Goal: Task Accomplishment & Management: Use online tool/utility

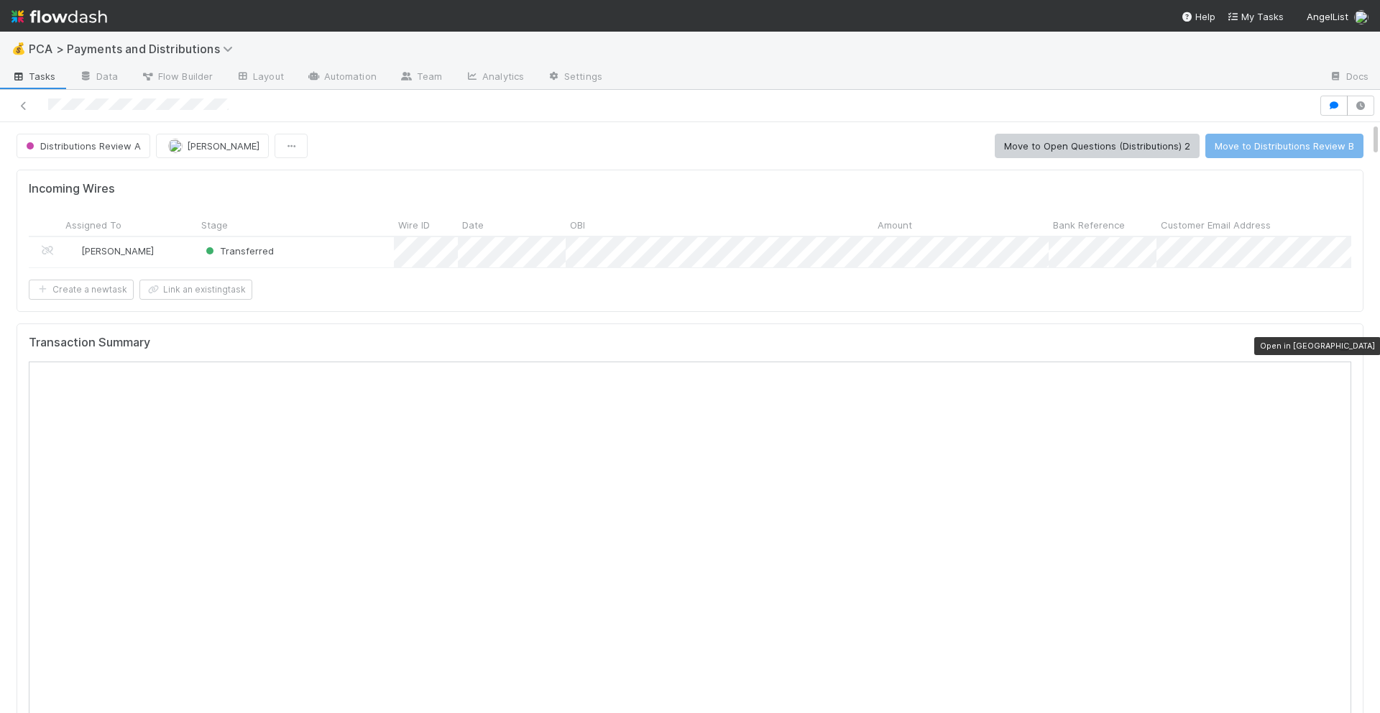
click at [1344, 342] on icon at bounding box center [1344, 346] width 14 height 9
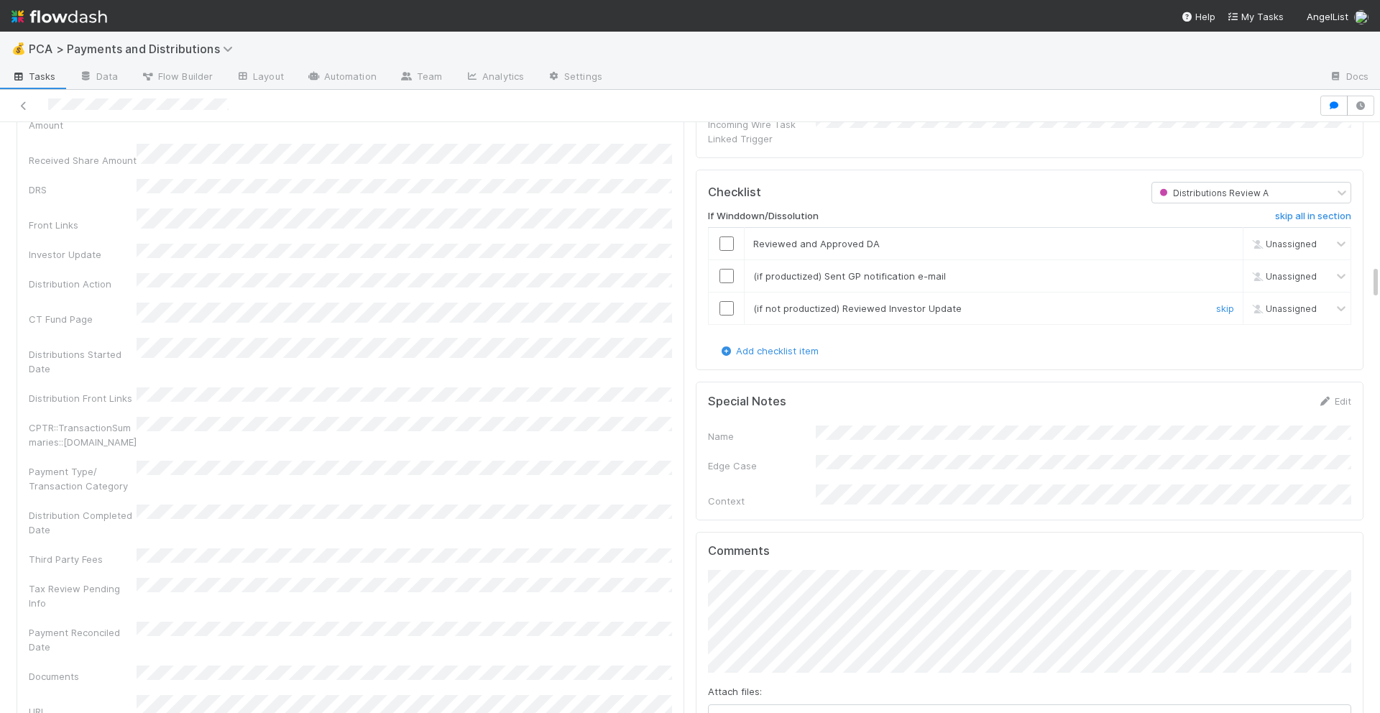
scroll to position [2399, 0]
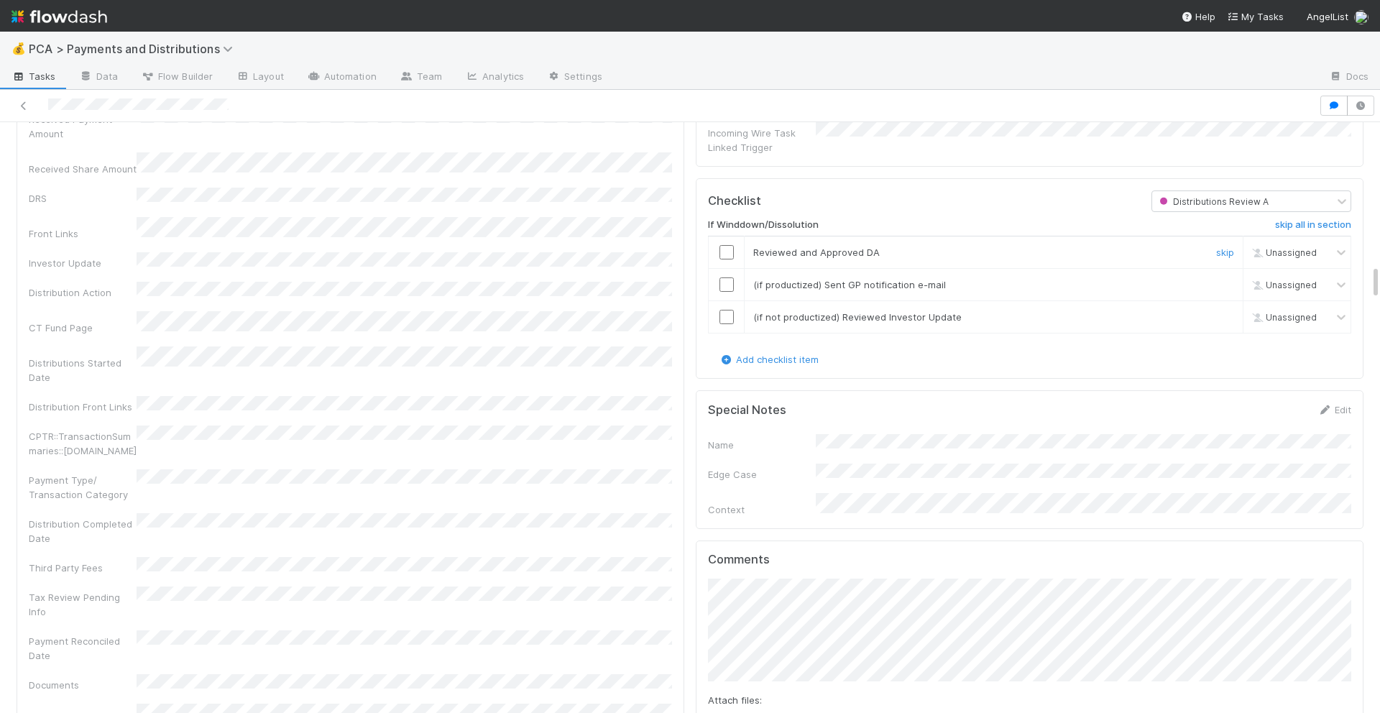
click at [728, 245] on input "checkbox" at bounding box center [727, 252] width 14 height 14
click at [728, 278] on input "checkbox" at bounding box center [727, 285] width 14 height 14
click at [727, 310] on input "checkbox" at bounding box center [727, 317] width 14 height 14
checkbox input "true"
click at [727, 278] on input "checkbox" at bounding box center [727, 285] width 14 height 14
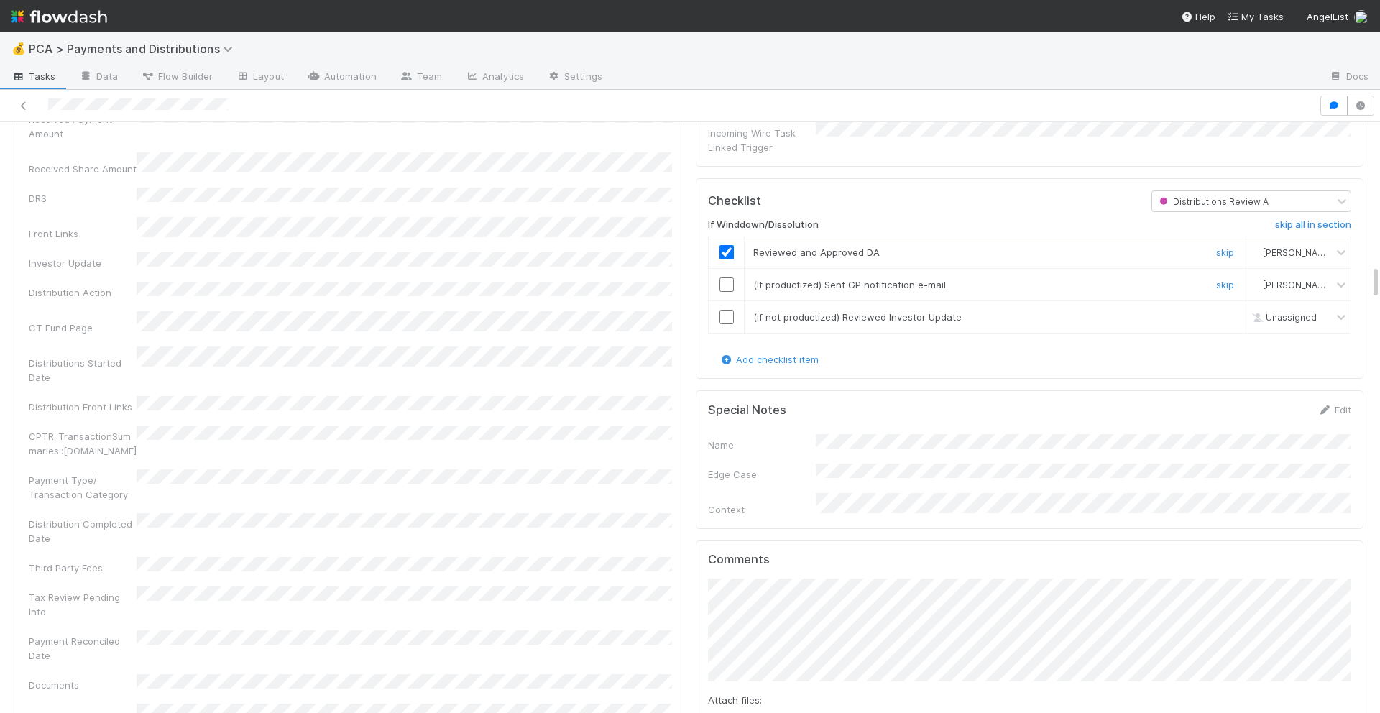
click at [727, 278] on input "checkbox" at bounding box center [727, 285] width 14 height 14
click at [725, 310] on input "checkbox" at bounding box center [727, 317] width 14 height 14
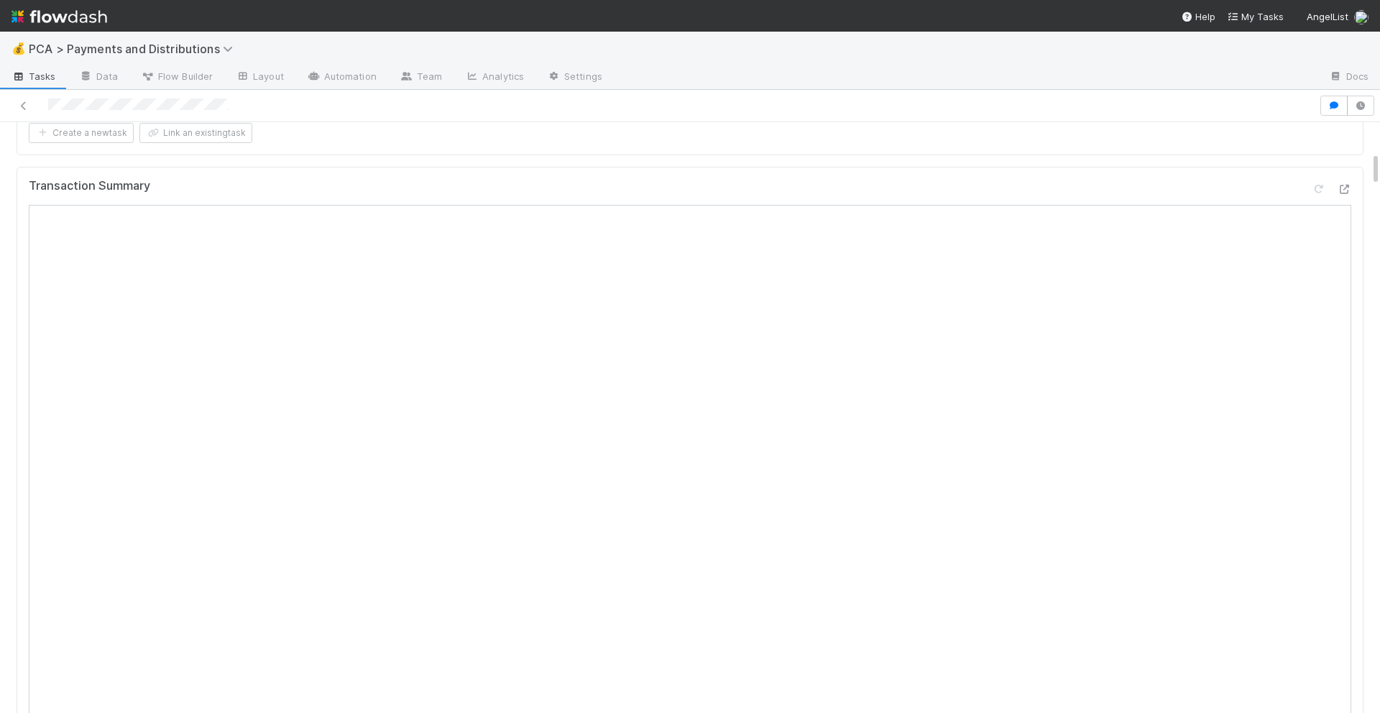
scroll to position [0, 0]
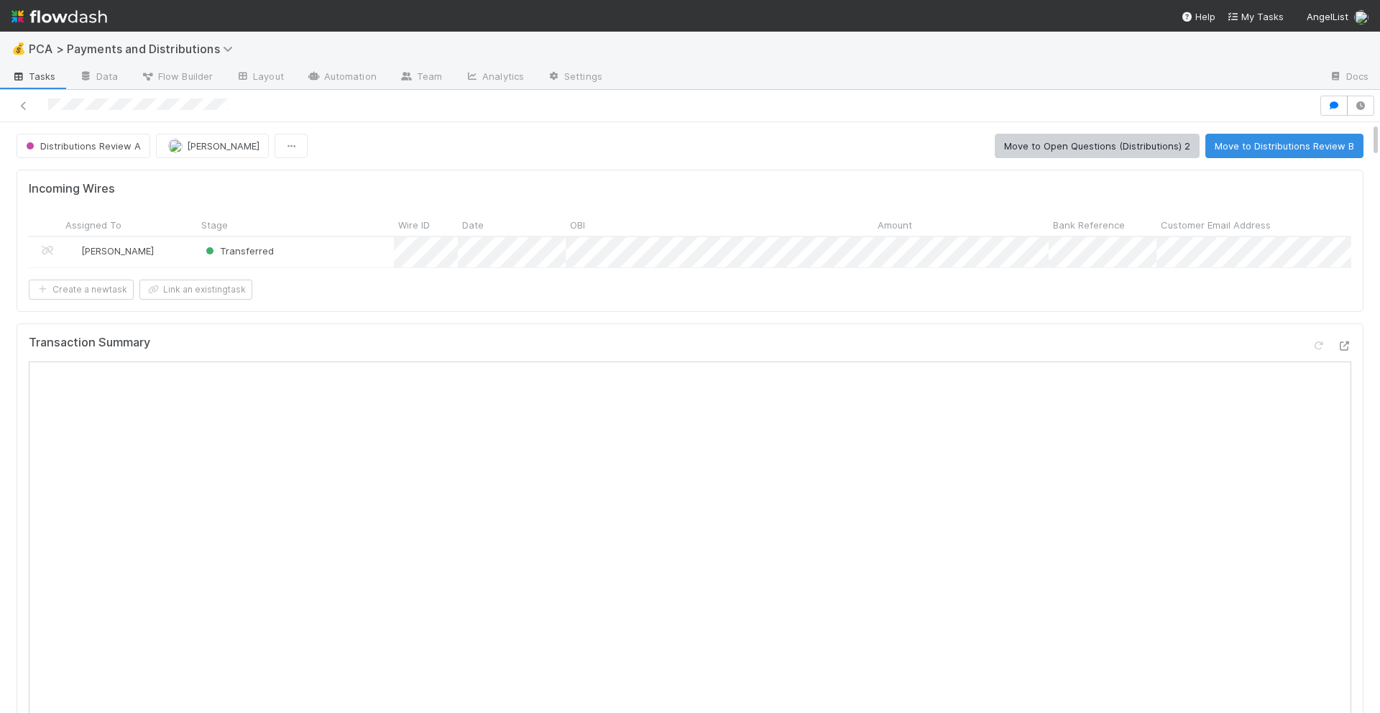
click at [1263, 142] on button "Move to Distributions Review B" at bounding box center [1285, 146] width 158 height 24
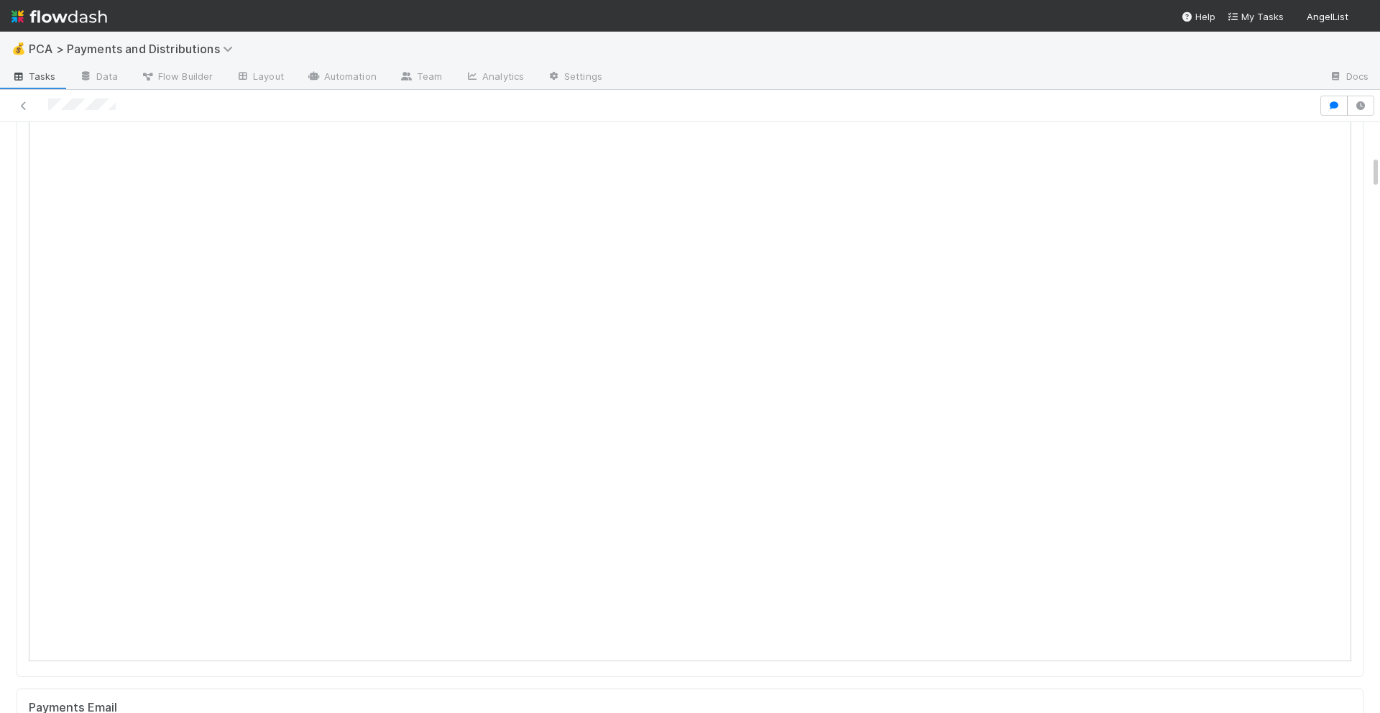
scroll to position [88, 0]
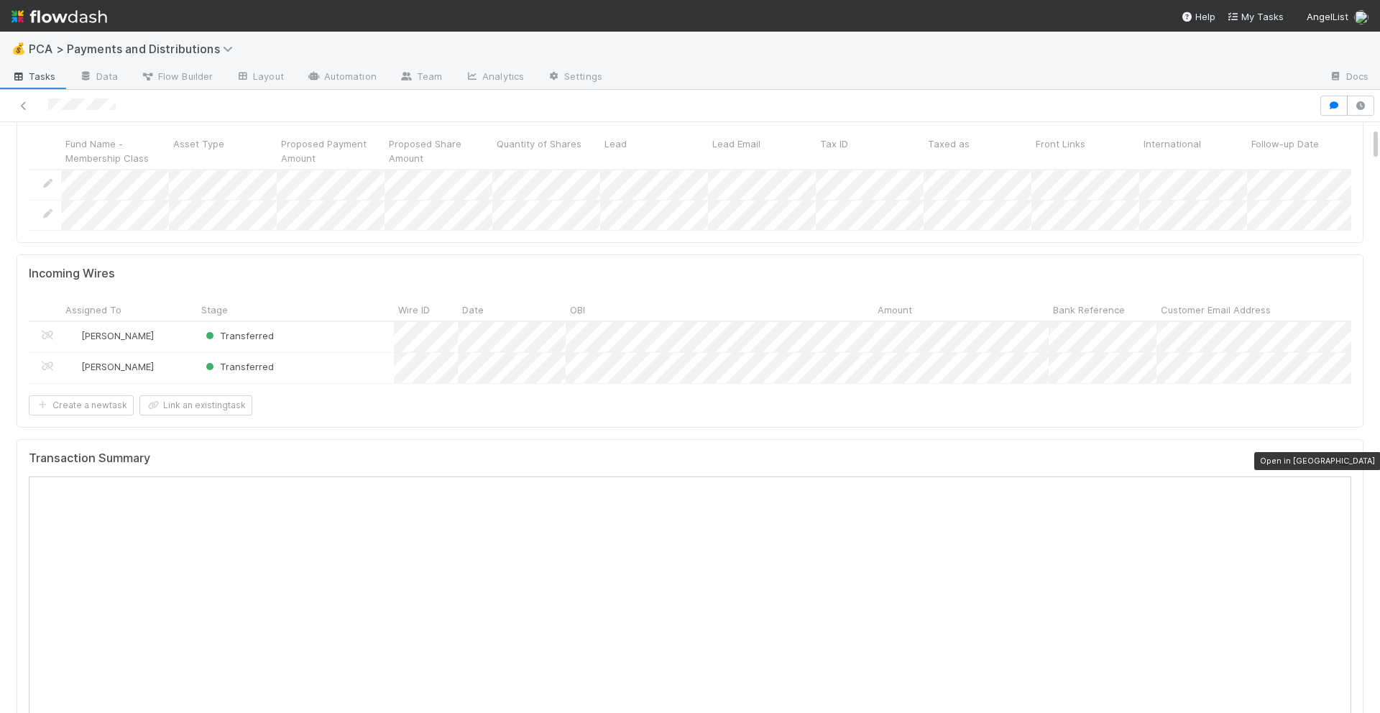
click at [1342, 458] on icon at bounding box center [1344, 461] width 14 height 9
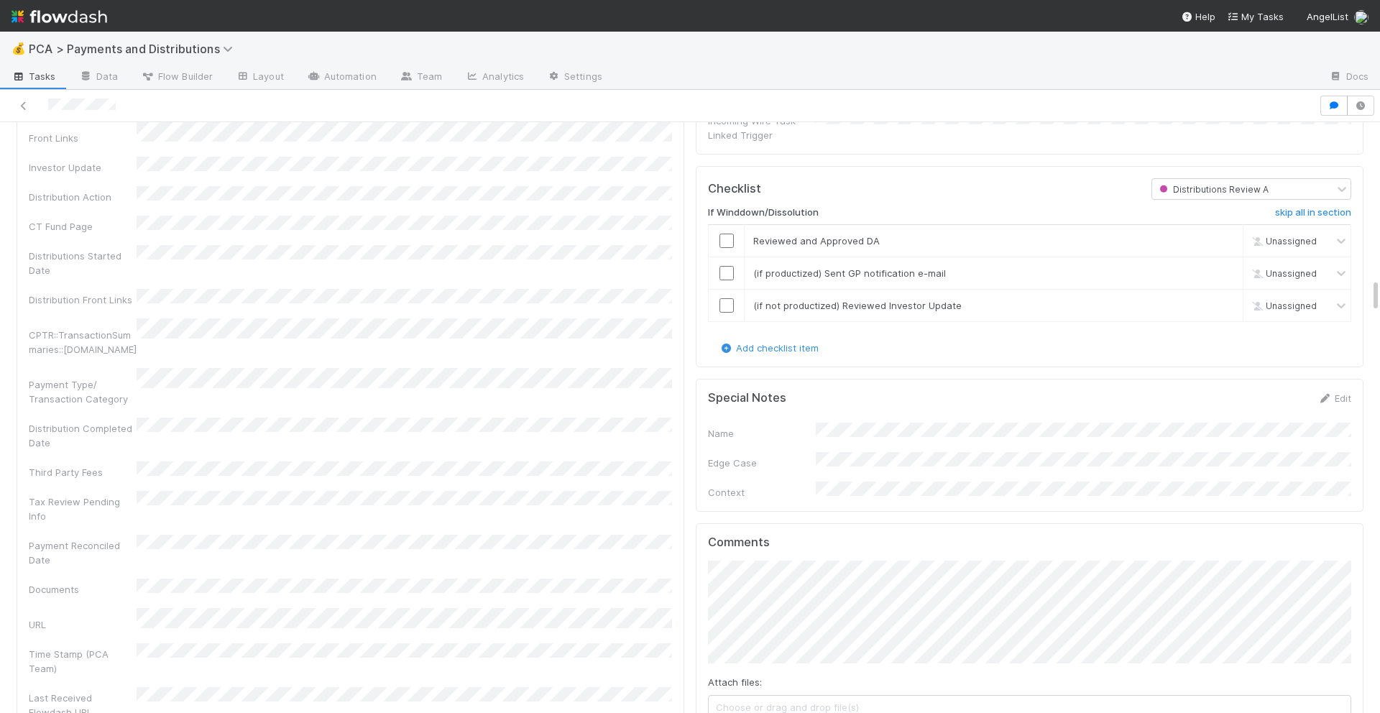
scroll to position [2716, 0]
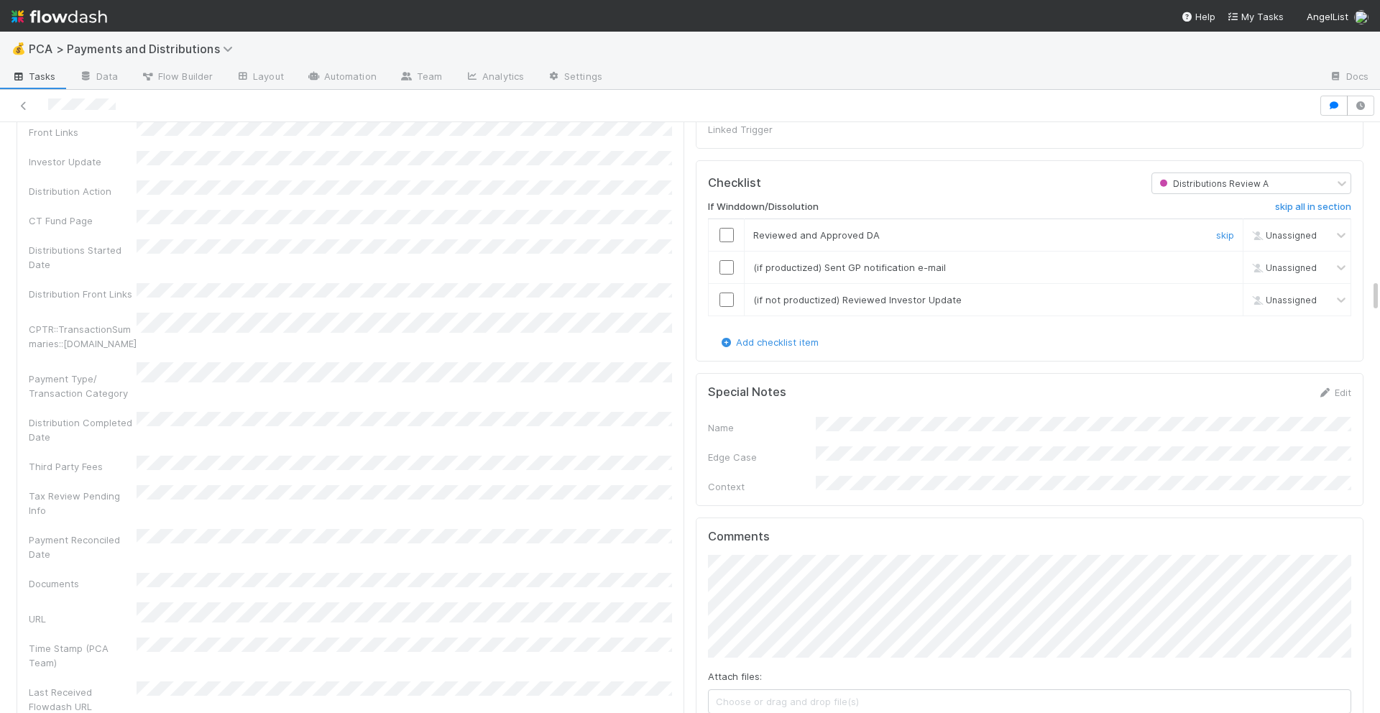
click at [730, 228] on input "checkbox" at bounding box center [727, 235] width 14 height 14
click at [725, 260] on input "checkbox" at bounding box center [727, 267] width 14 height 14
click at [726, 293] on input "checkbox" at bounding box center [727, 300] width 14 height 14
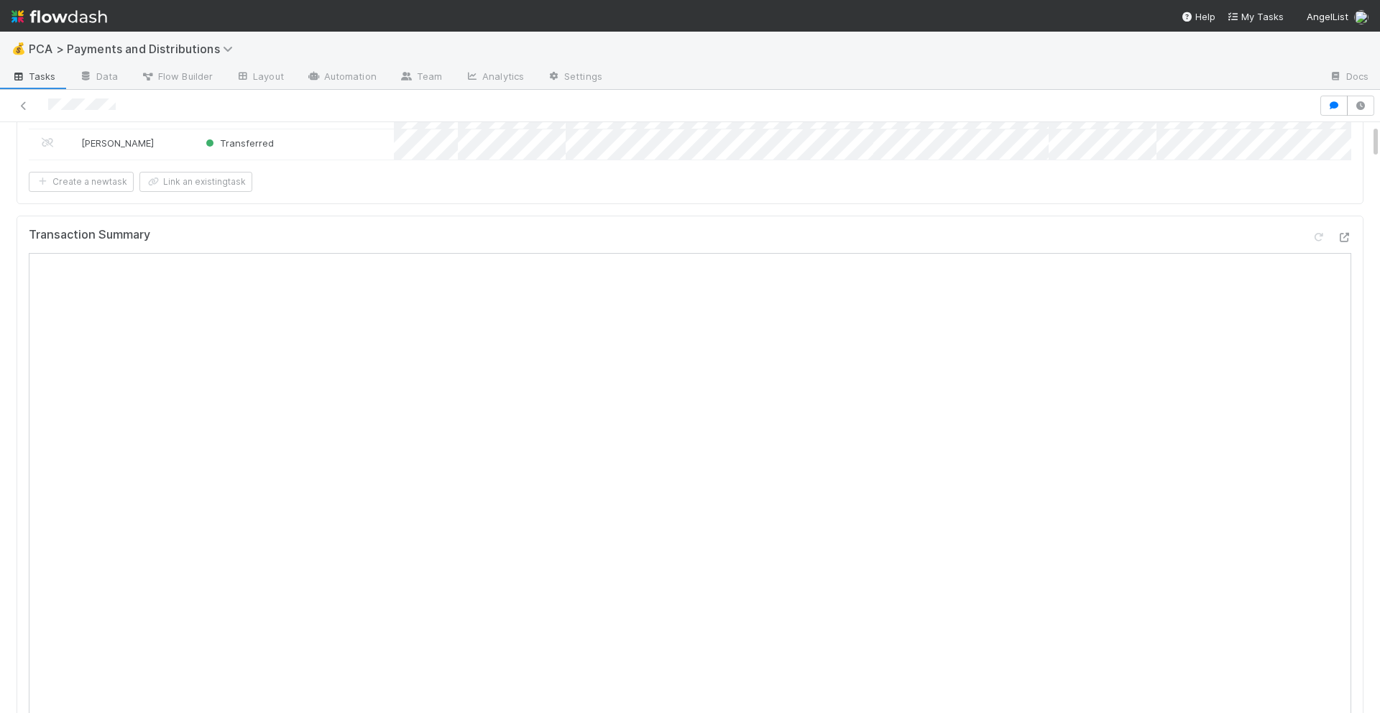
scroll to position [0, 0]
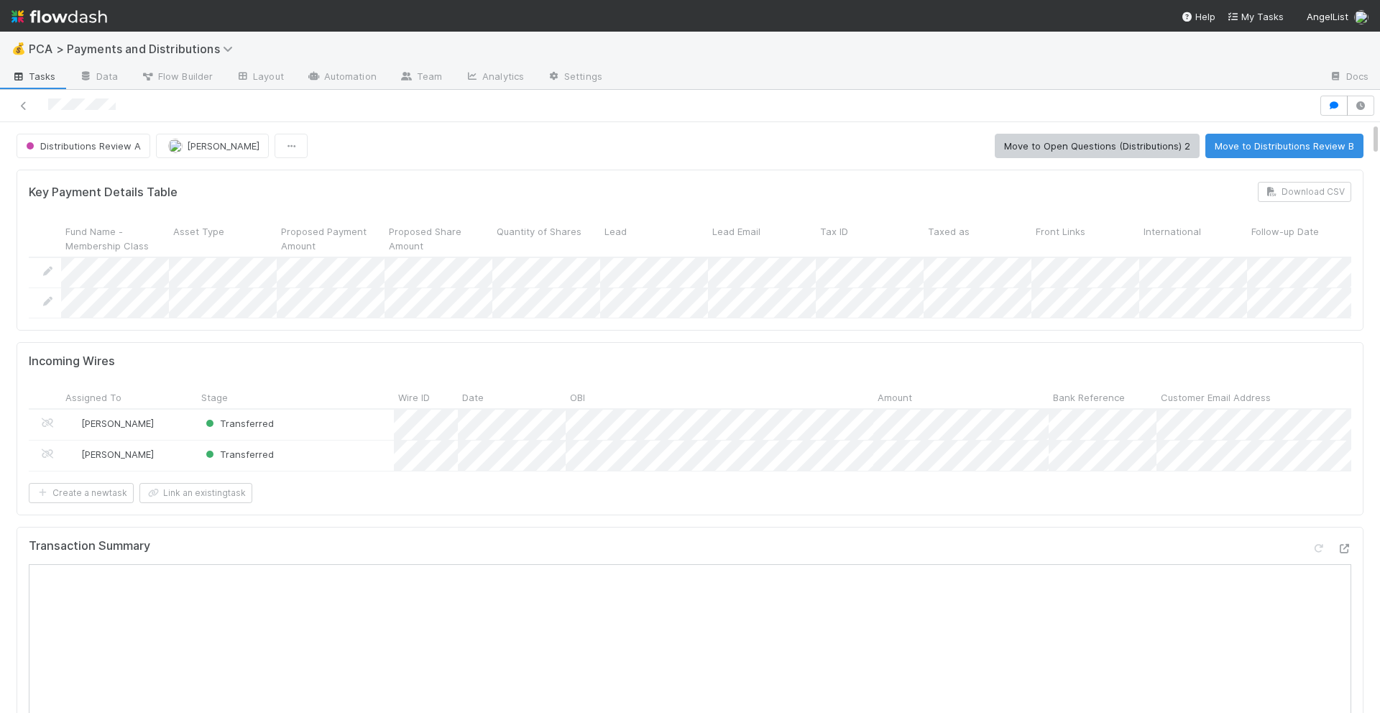
click at [1237, 139] on button "Move to Distributions Review B" at bounding box center [1285, 146] width 158 height 24
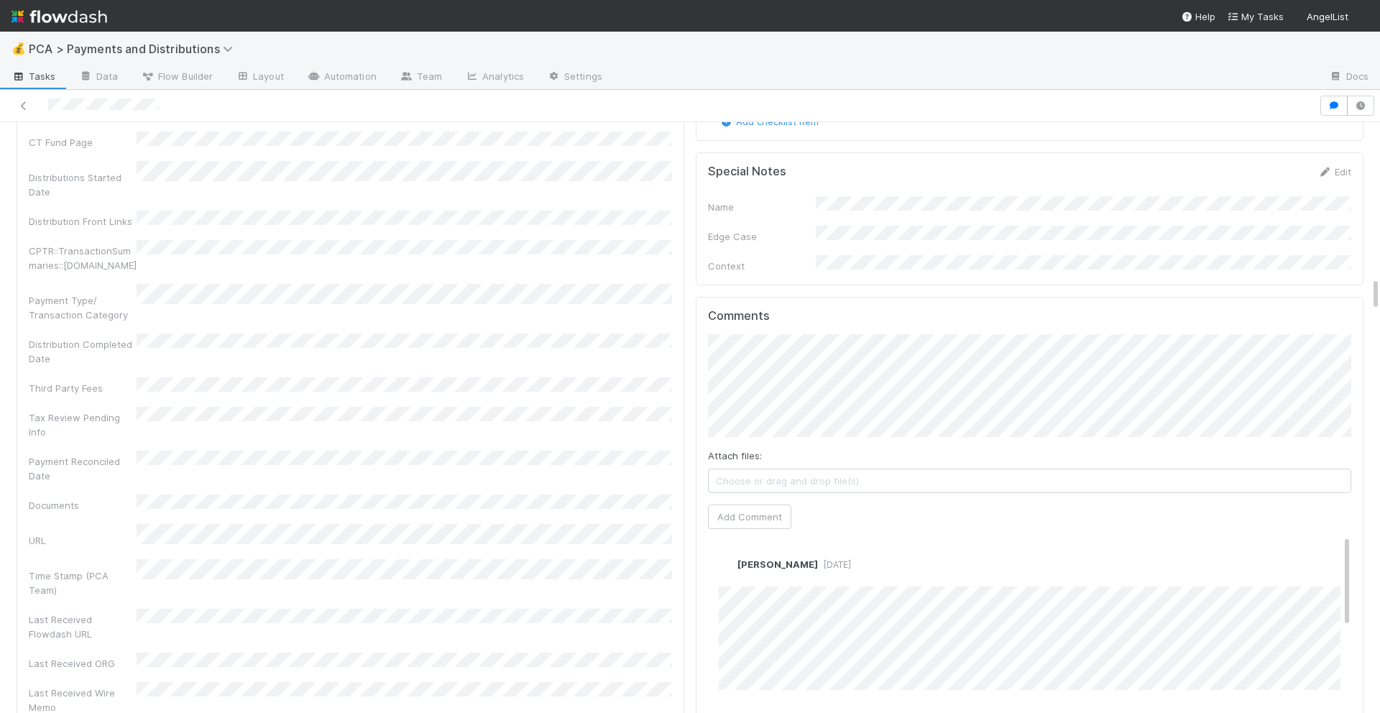
scroll to position [2677, 0]
click at [741, 572] on link "Edit" at bounding box center [738, 578] width 17 height 12
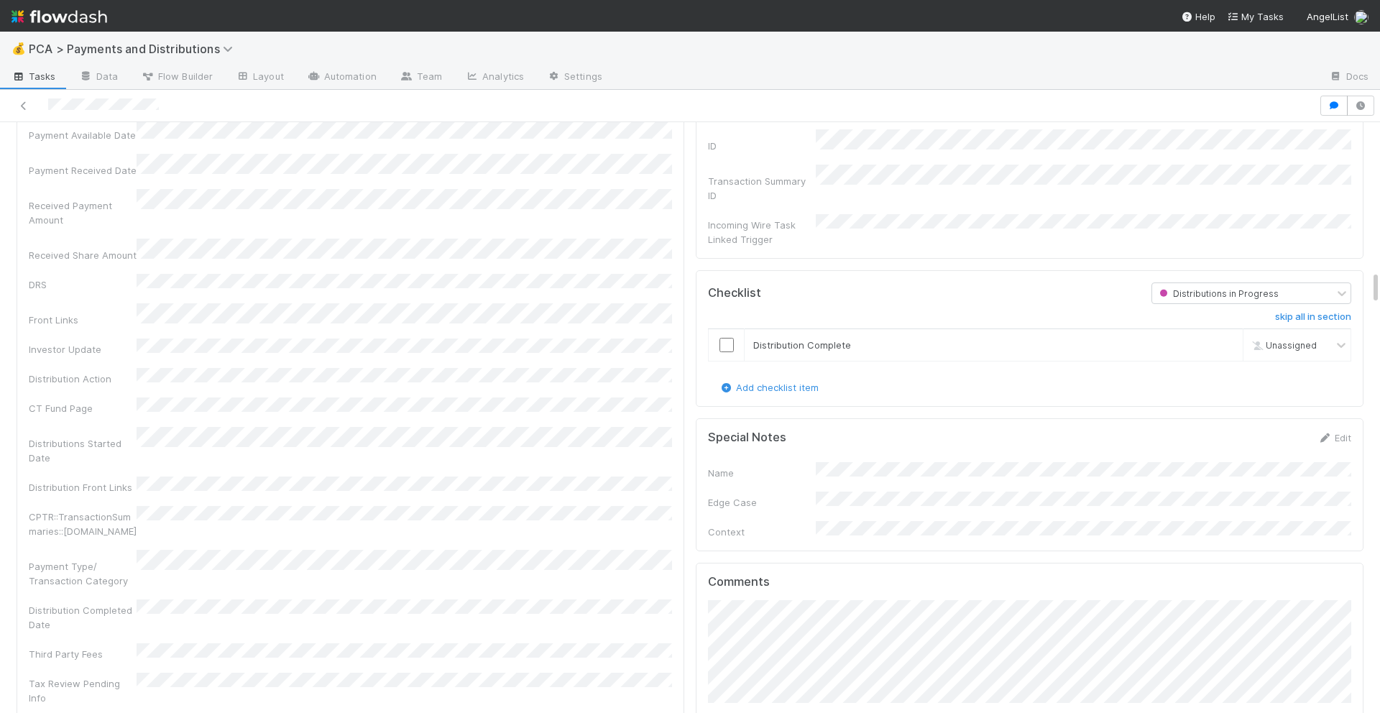
scroll to position [2338, 0]
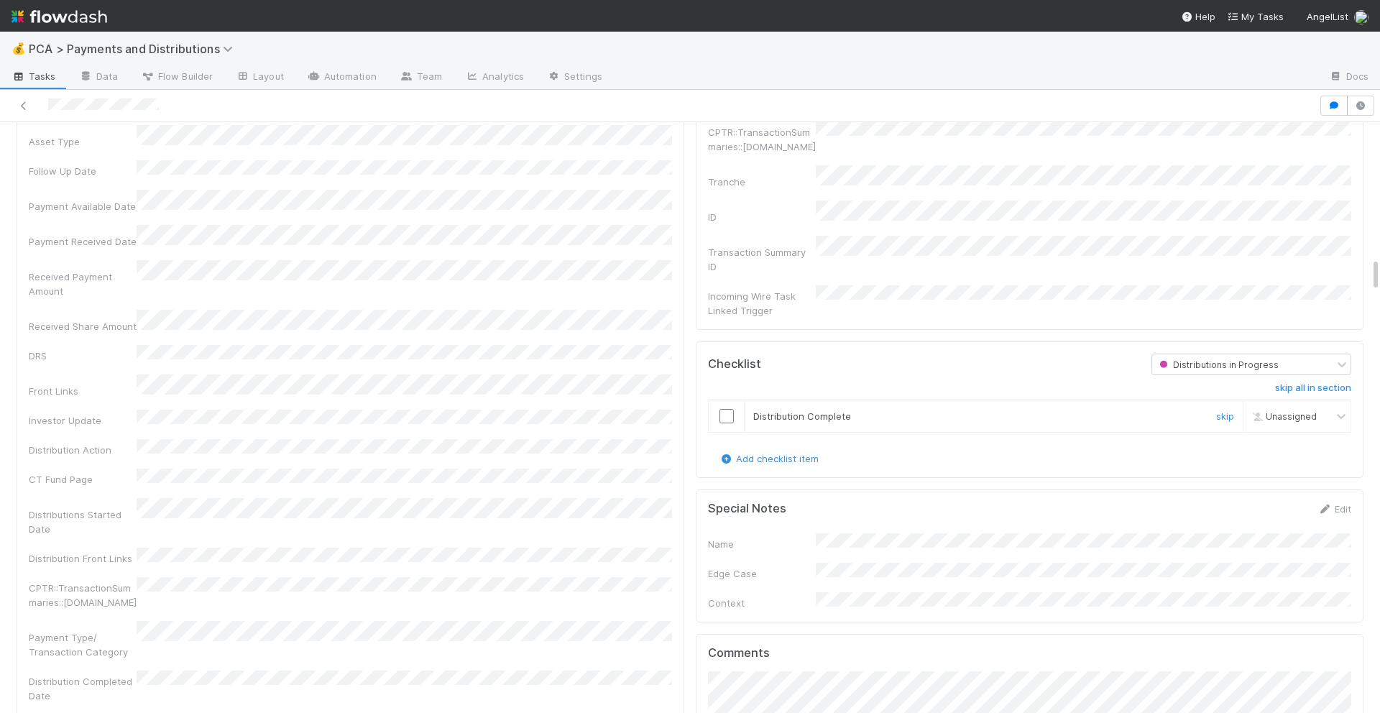
click at [727, 409] on input "checkbox" at bounding box center [727, 416] width 14 height 14
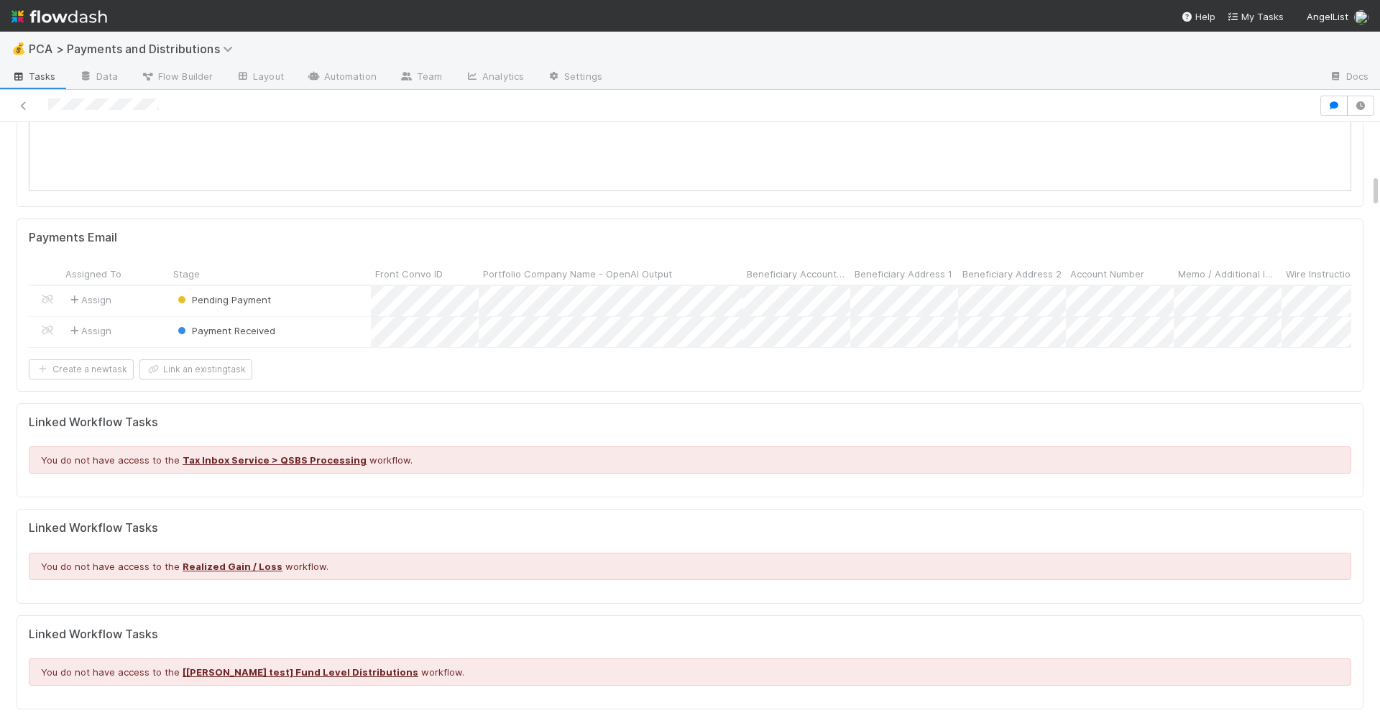
scroll to position [0, 0]
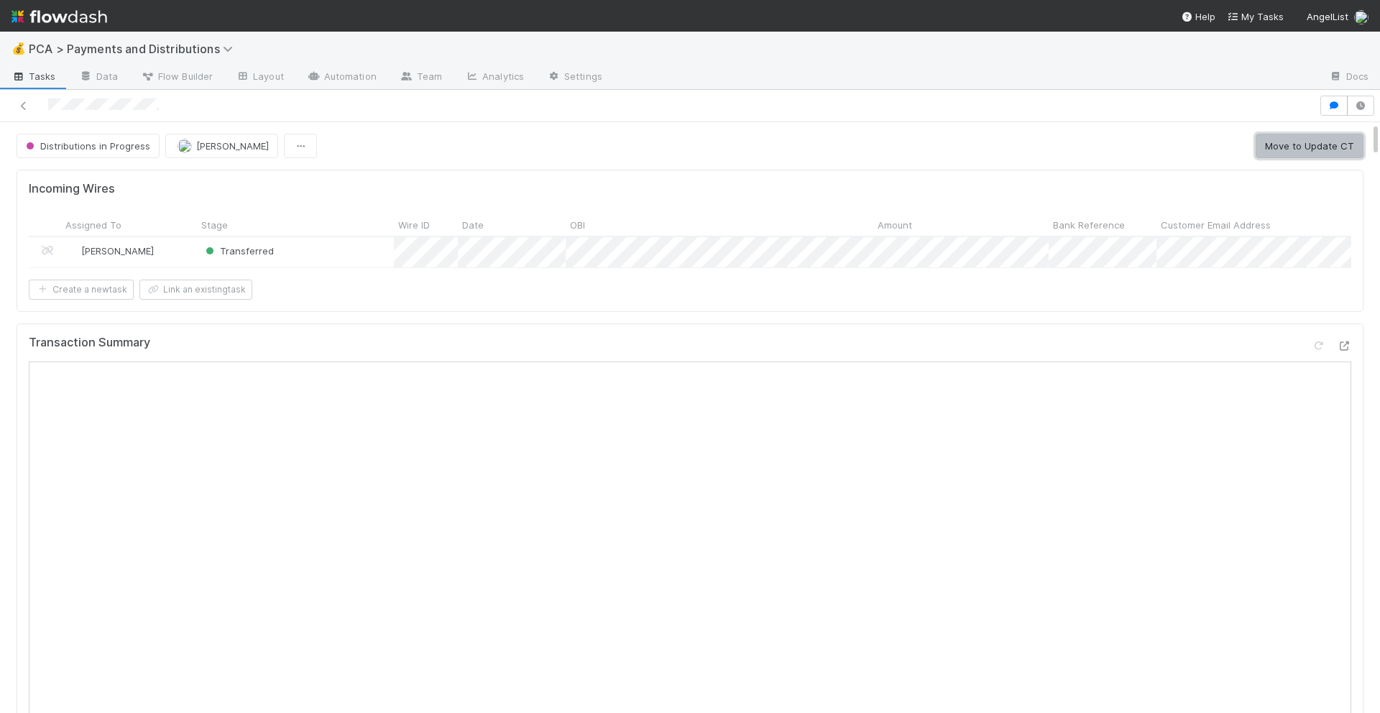
click at [1320, 154] on button "Move to Update CT" at bounding box center [1310, 146] width 108 height 24
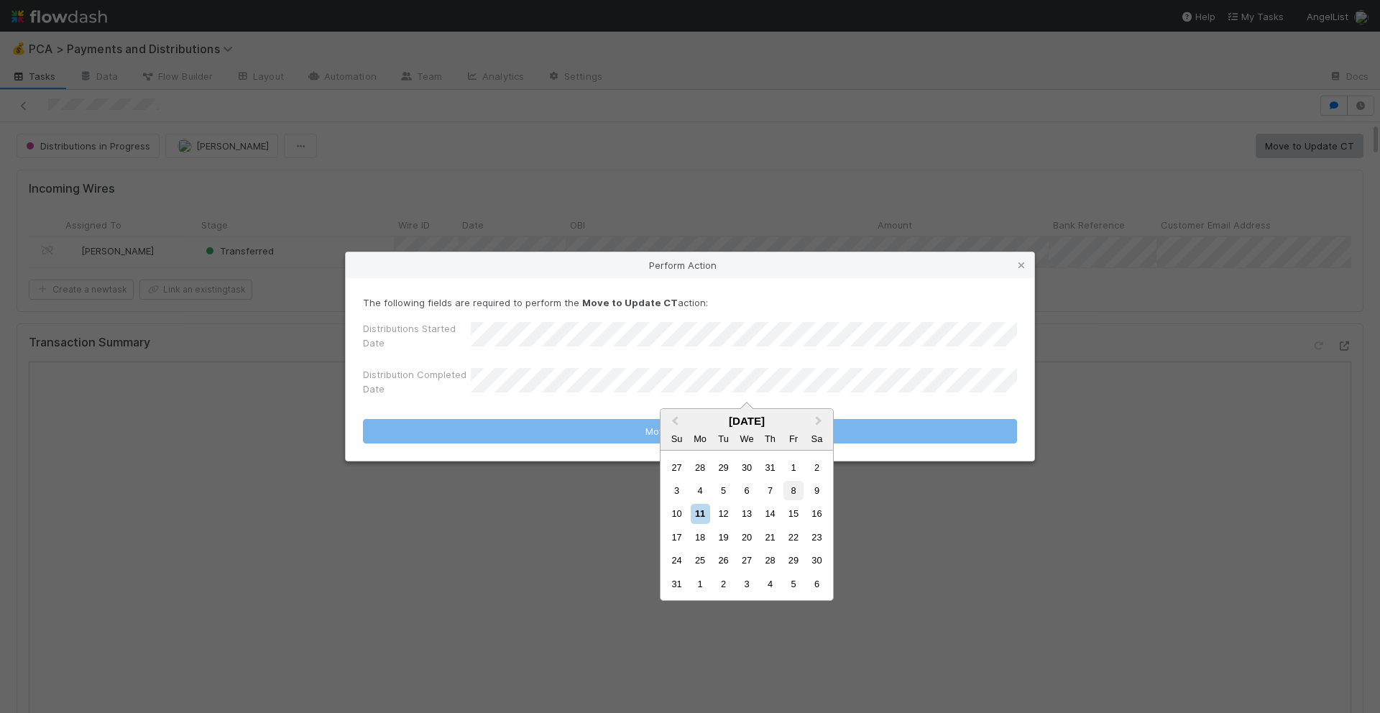
click at [796, 497] on div "8" at bounding box center [793, 490] width 19 height 19
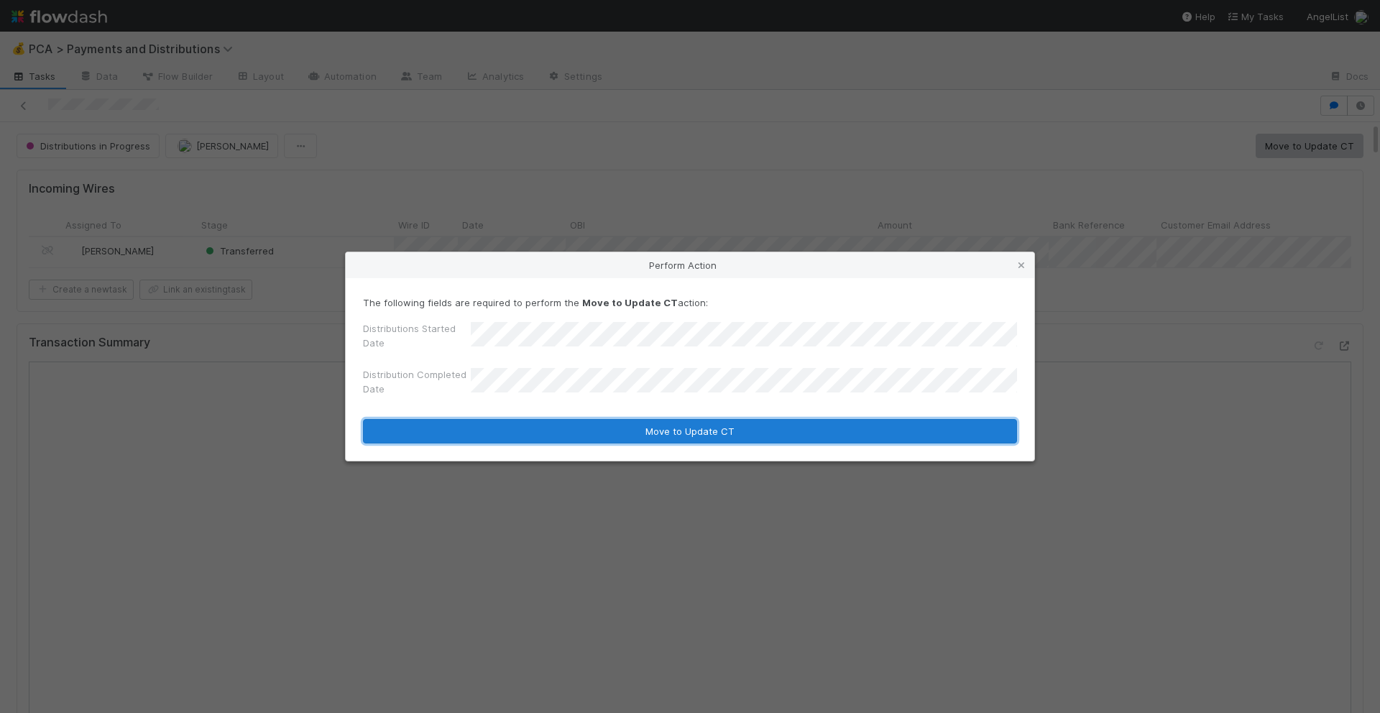
click at [761, 426] on button "Move to Update CT" at bounding box center [690, 431] width 654 height 24
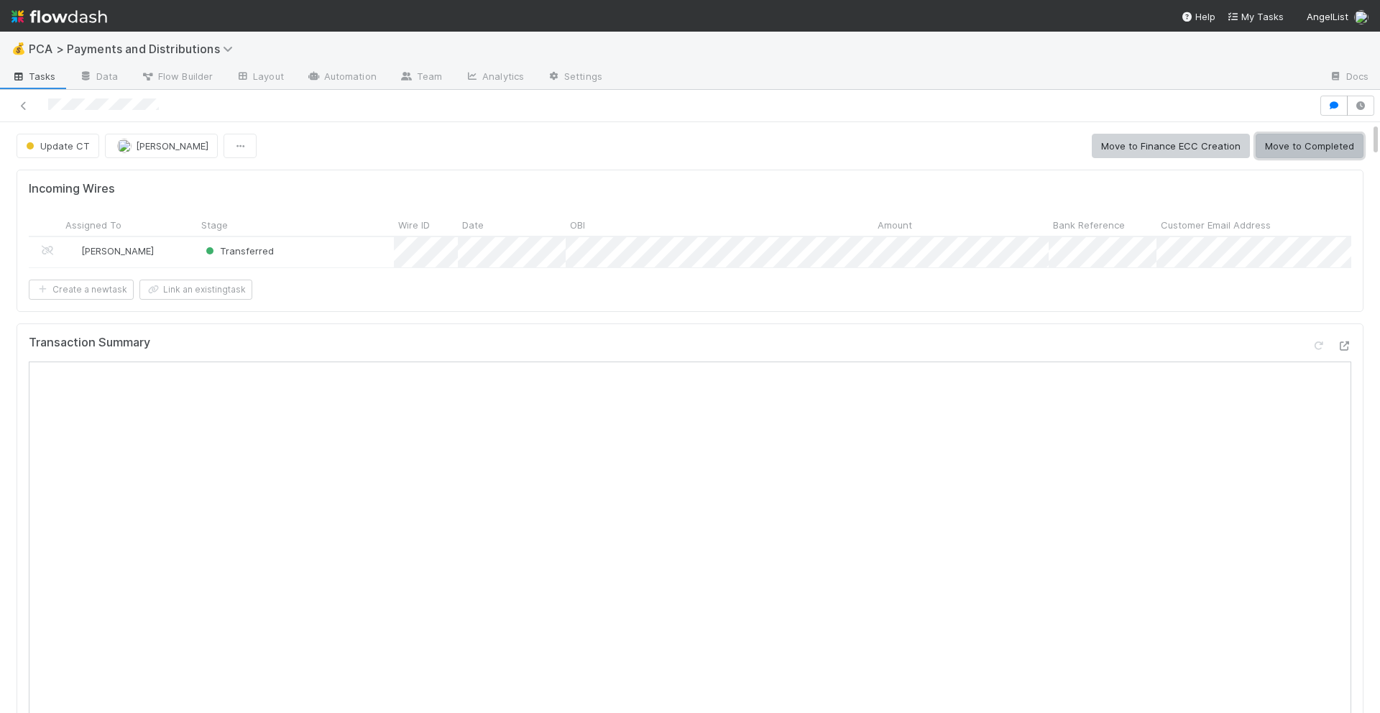
click at [1308, 149] on button "Move to Completed" at bounding box center [1310, 146] width 108 height 24
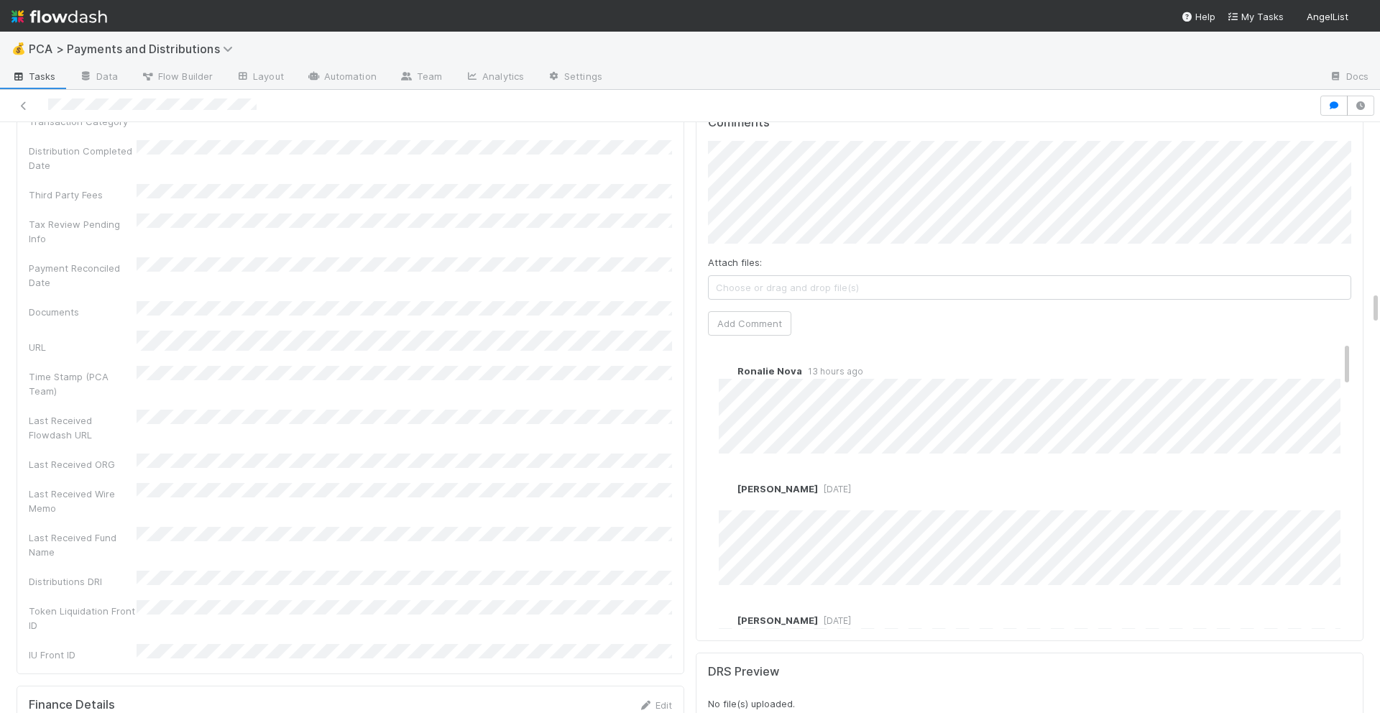
scroll to position [2929, 0]
click at [738, 499] on link "Edit" at bounding box center [738, 505] width 17 height 12
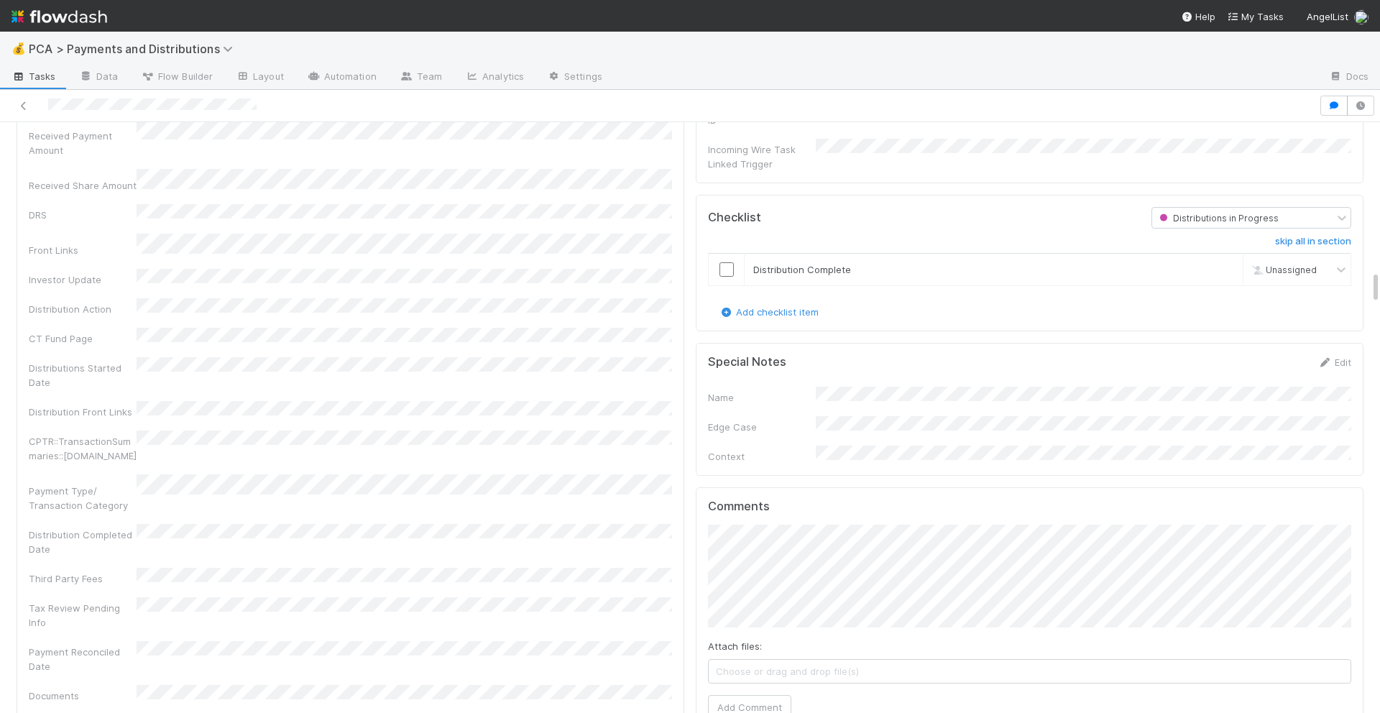
scroll to position [2532, 0]
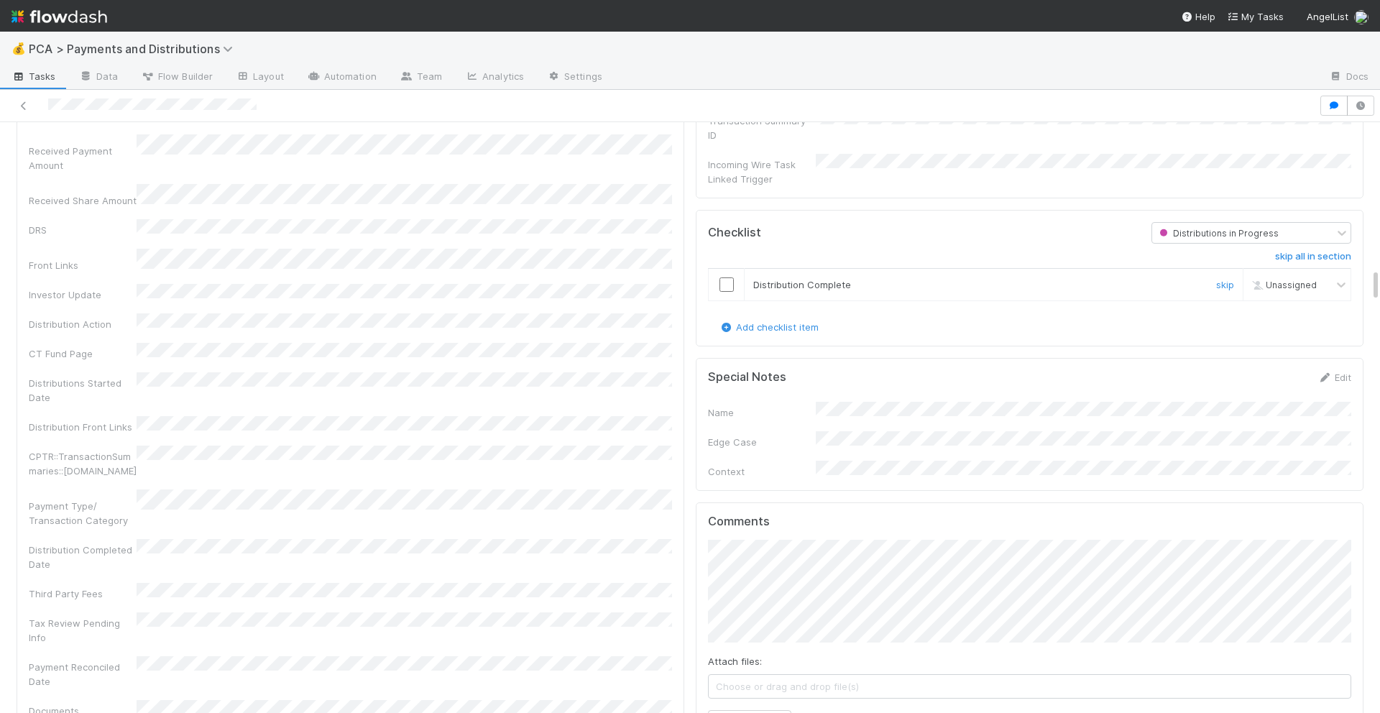
click at [725, 278] on input "checkbox" at bounding box center [727, 285] width 14 height 14
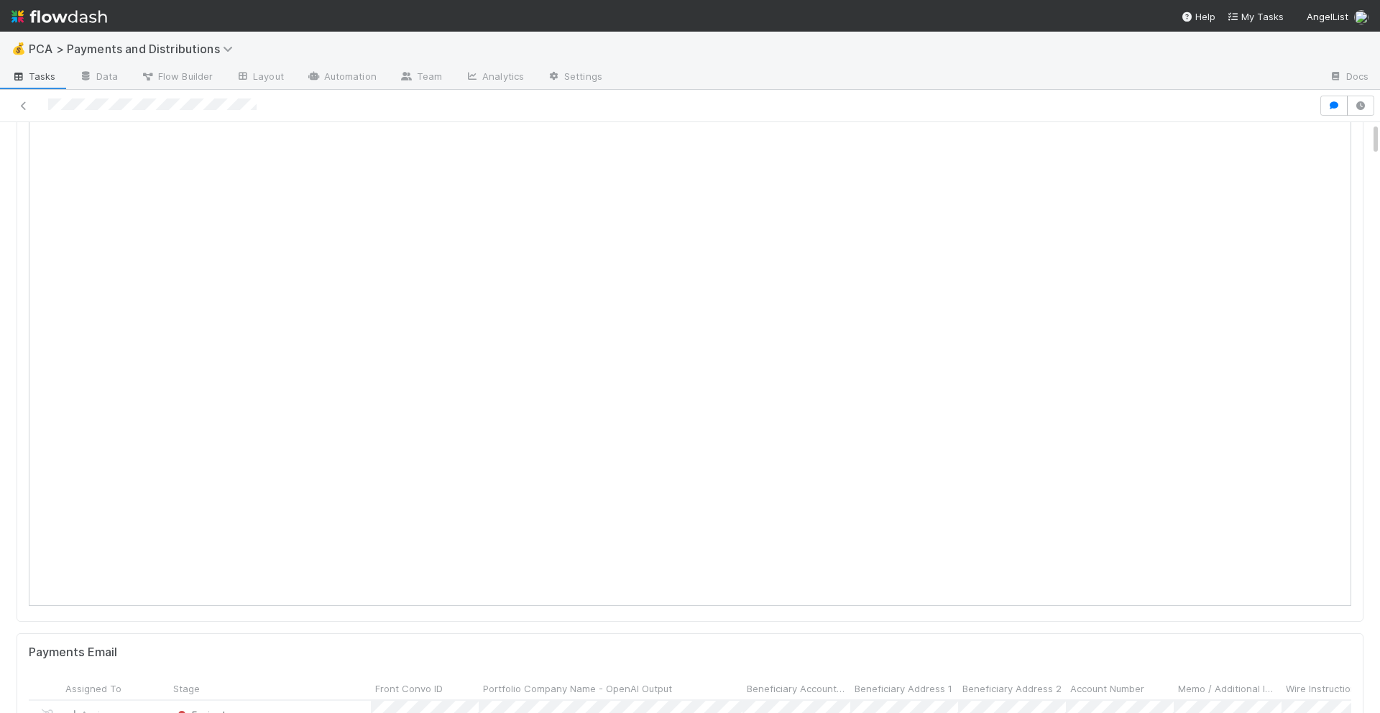
scroll to position [0, 0]
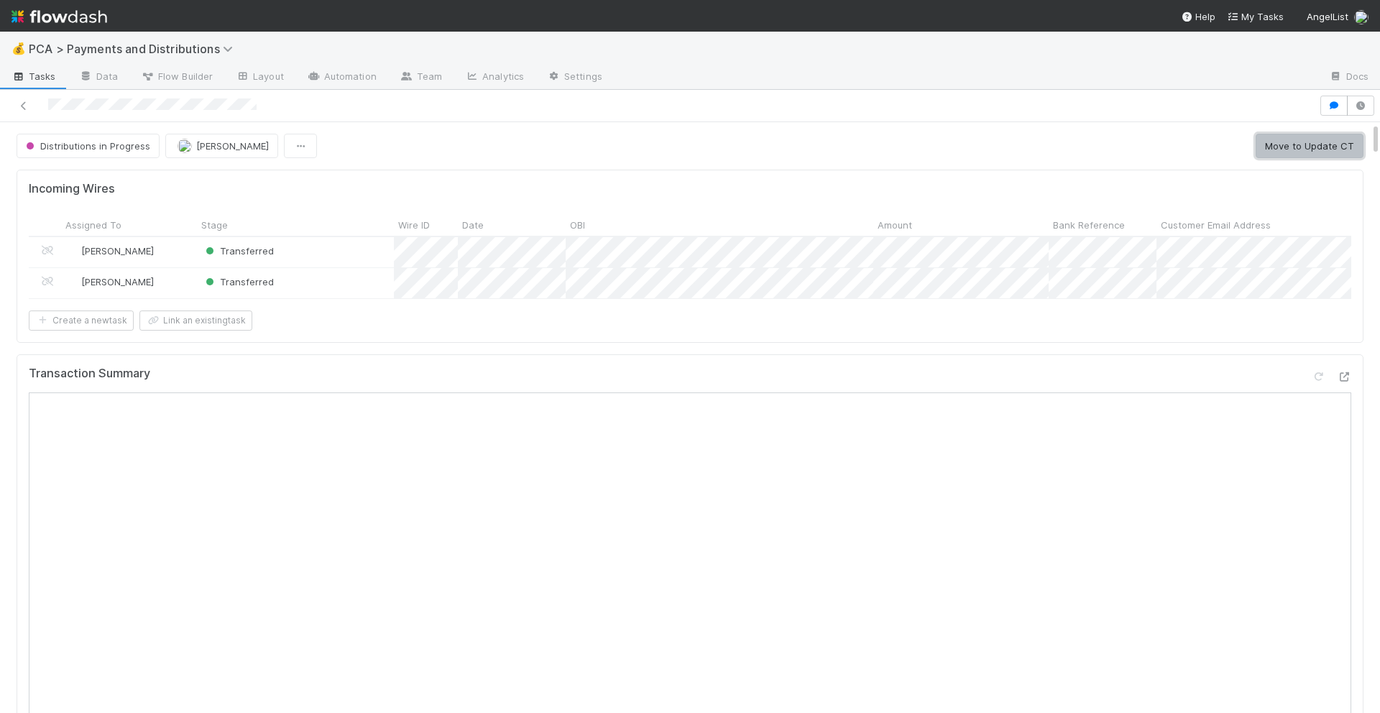
click at [1273, 150] on button "Move to Update CT" at bounding box center [1310, 146] width 108 height 24
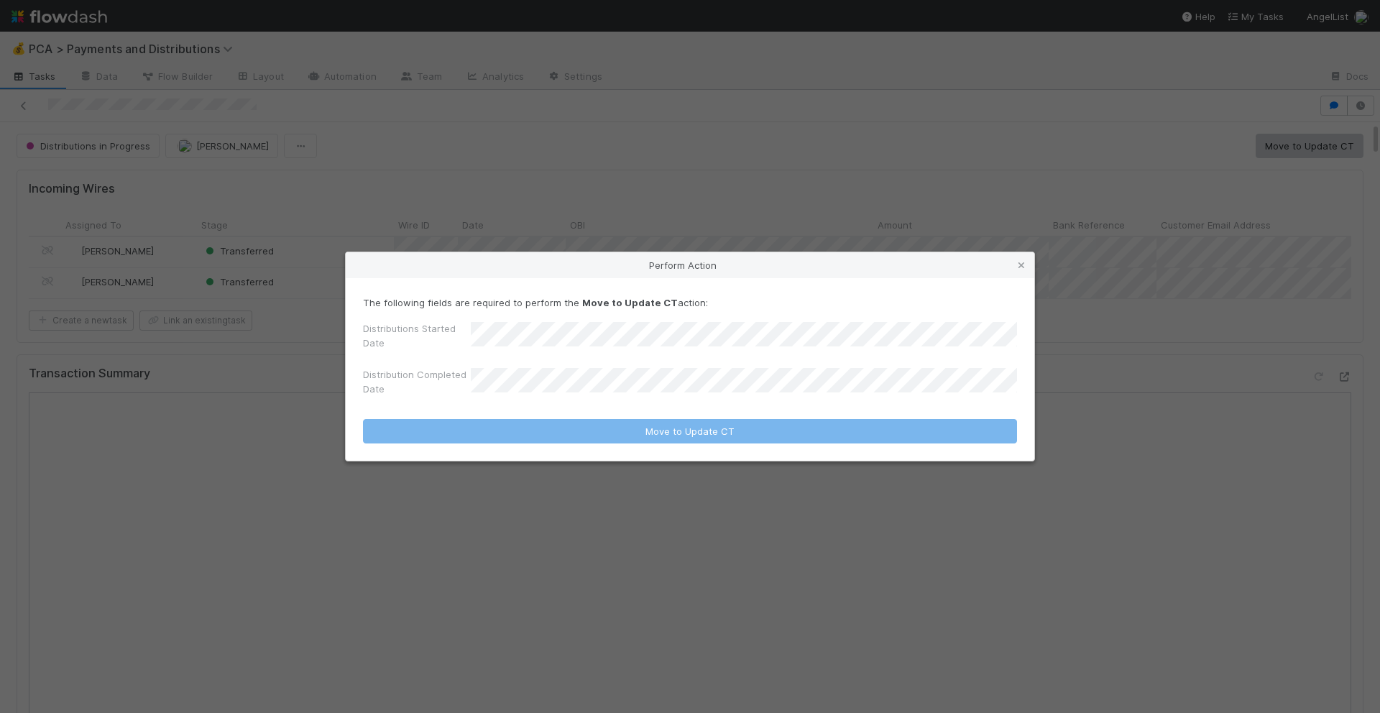
click at [710, 132] on div "Perform Action The following fields are required to perform the Move to Update …" at bounding box center [690, 356] width 1380 height 713
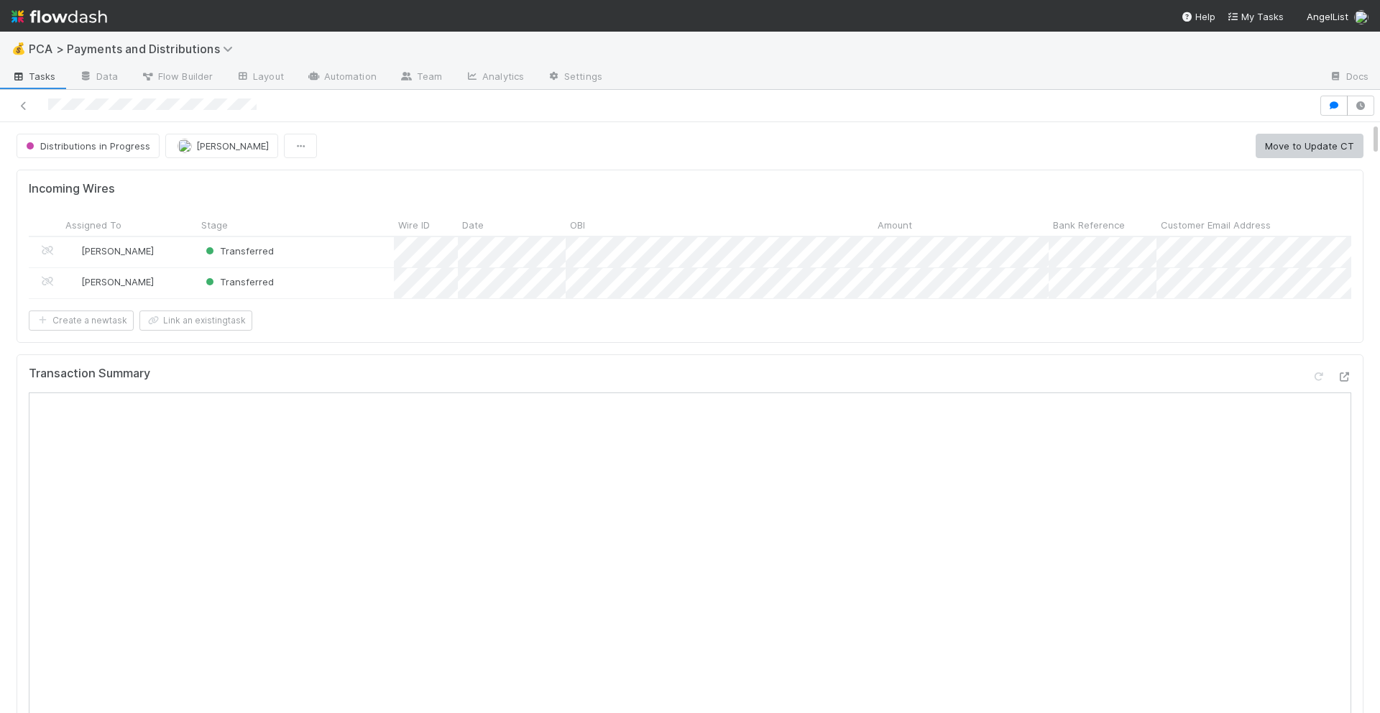
click at [1283, 152] on button "Move to Update CT" at bounding box center [1310, 146] width 108 height 24
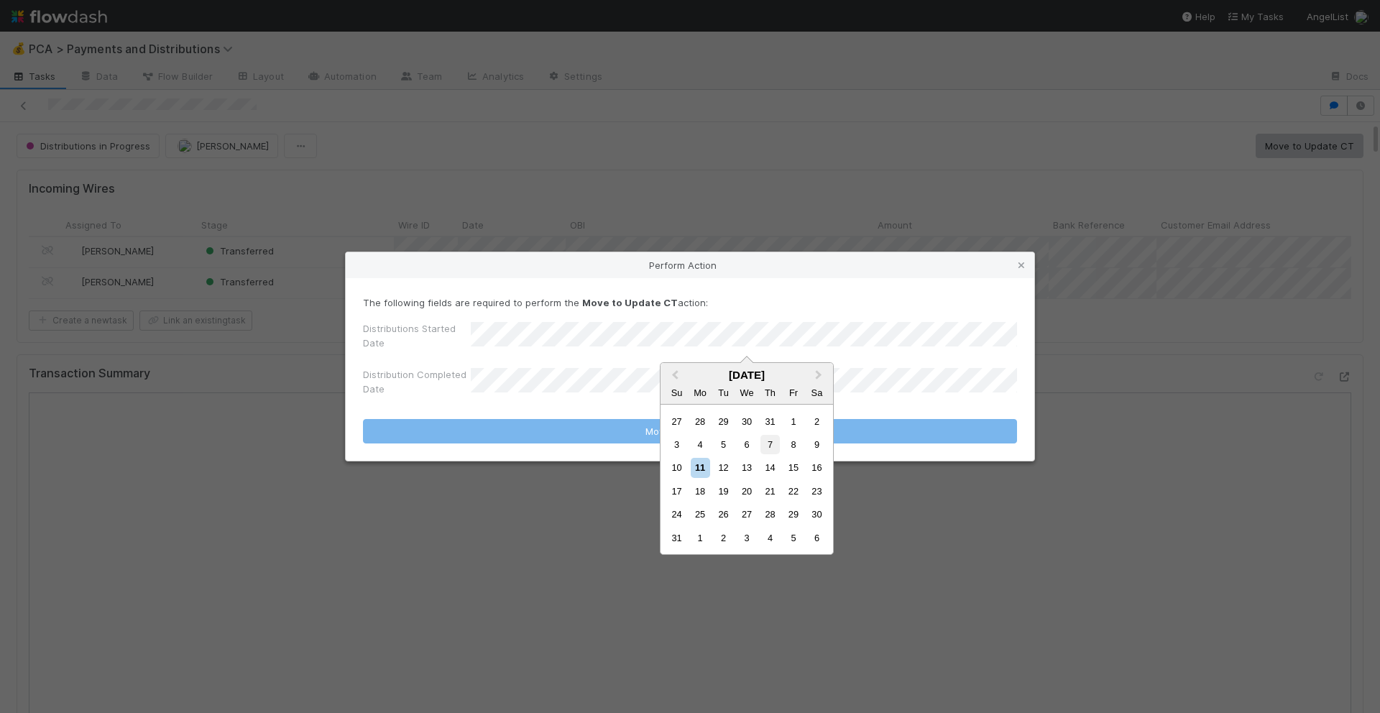
click at [773, 447] on div "7" at bounding box center [770, 444] width 19 height 19
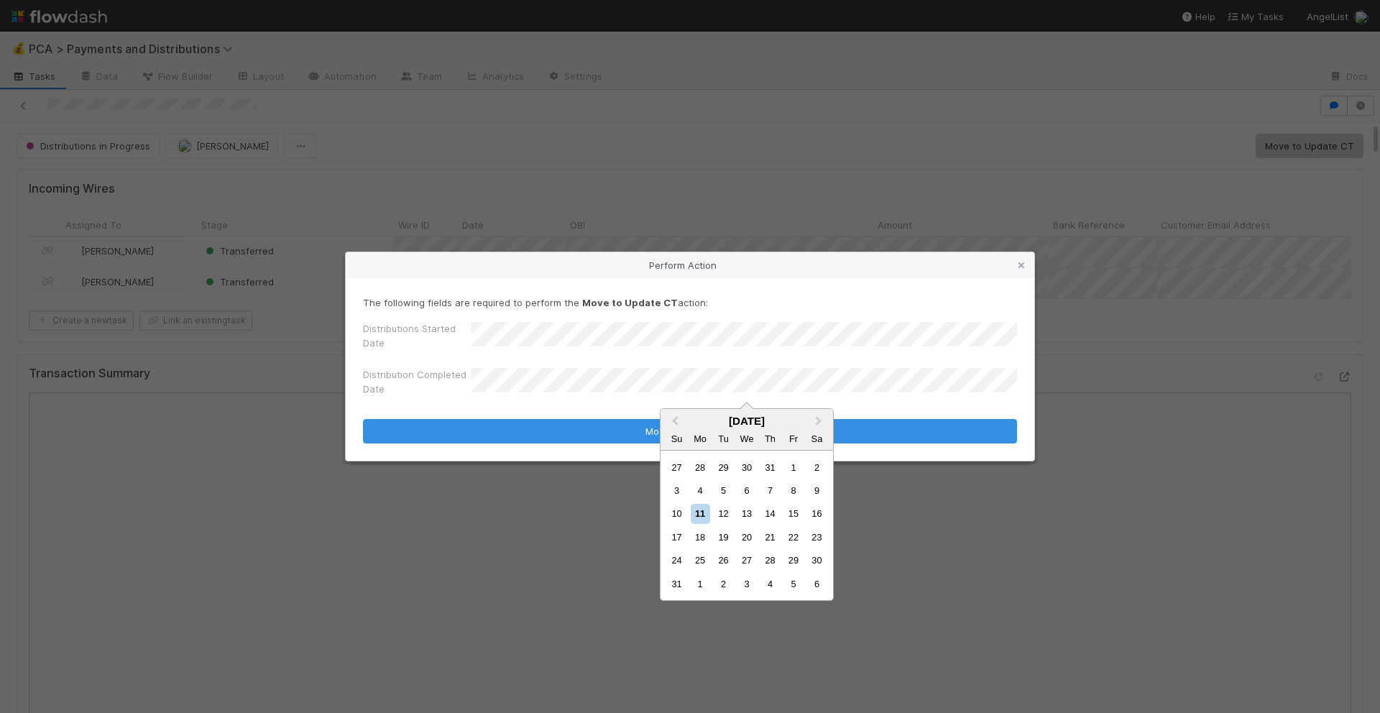
click at [689, 515] on div "10 11 12 13 14 15 16" at bounding box center [746, 514] width 163 height 23
click at [697, 515] on div "11" at bounding box center [700, 513] width 19 height 19
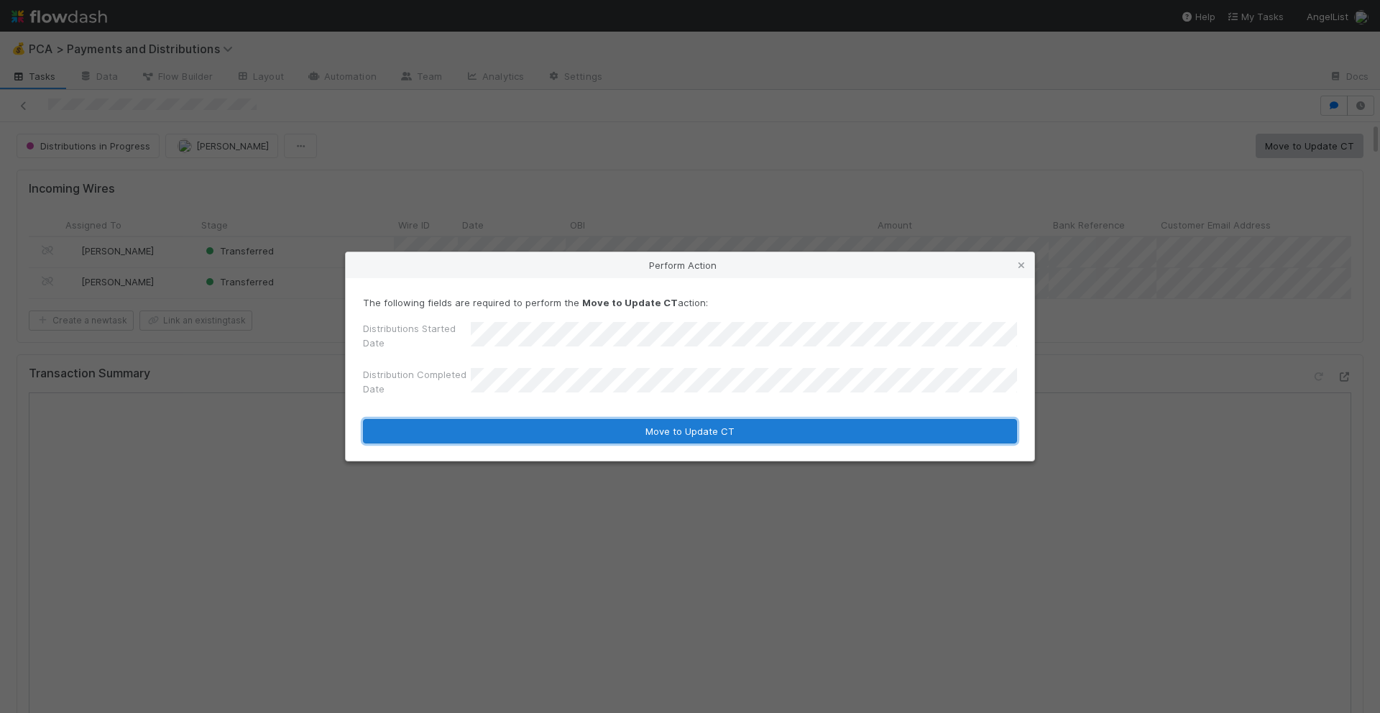
click at [691, 429] on button "Move to Update CT" at bounding box center [690, 431] width 654 height 24
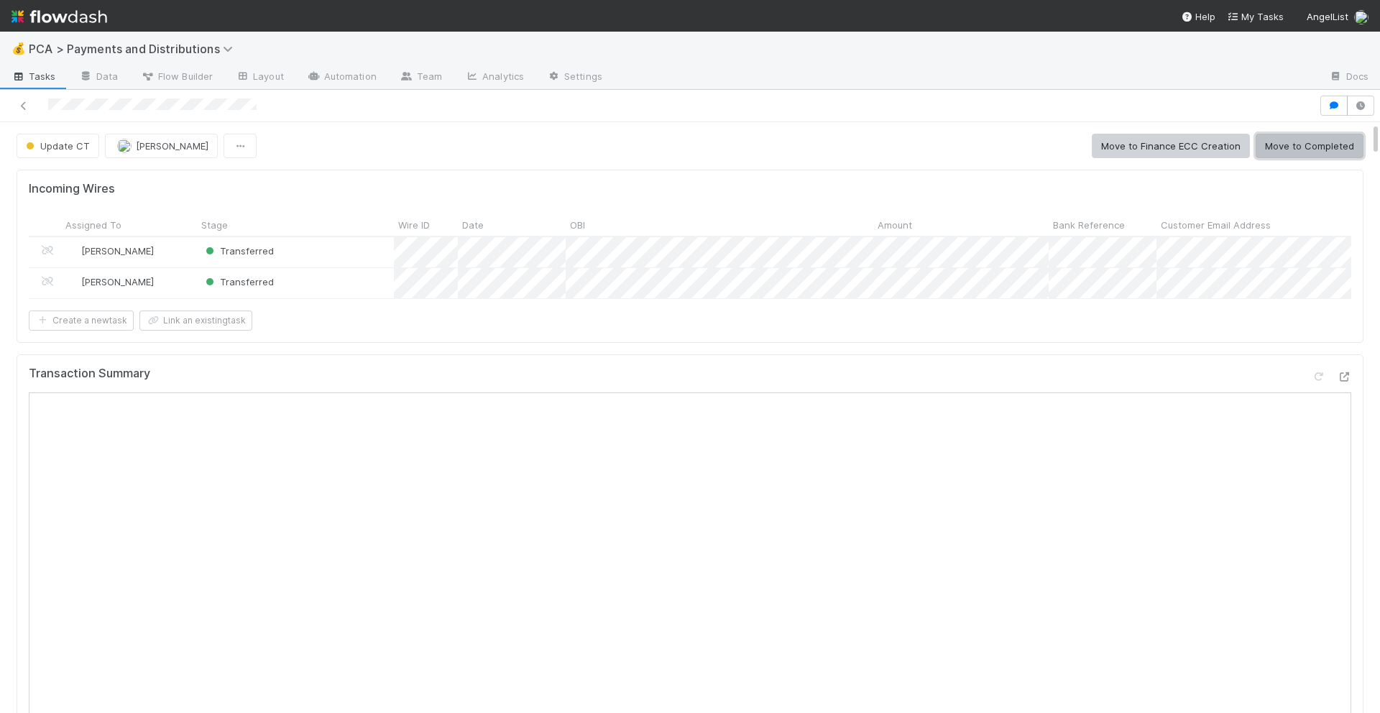
scroll to position [1150, 0]
click at [1319, 154] on button "Move to Completed" at bounding box center [1310, 146] width 108 height 24
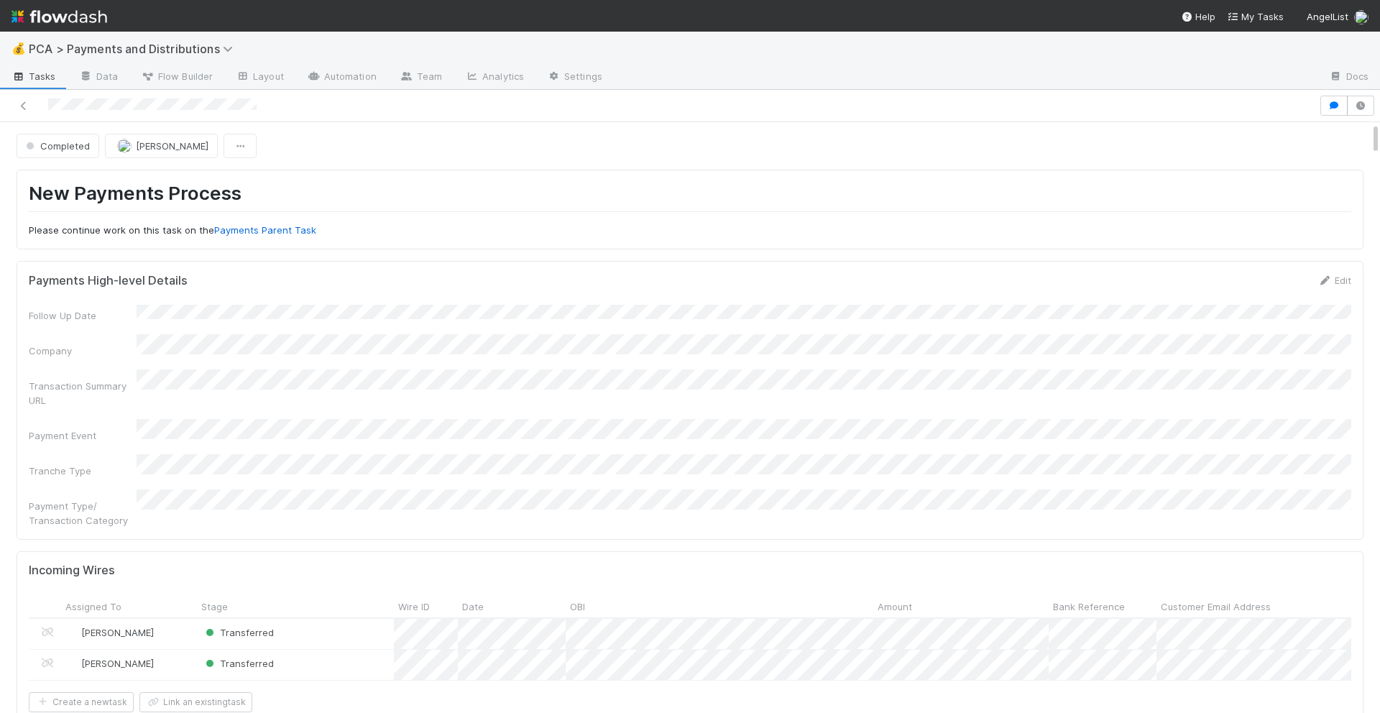
scroll to position [1057, 0]
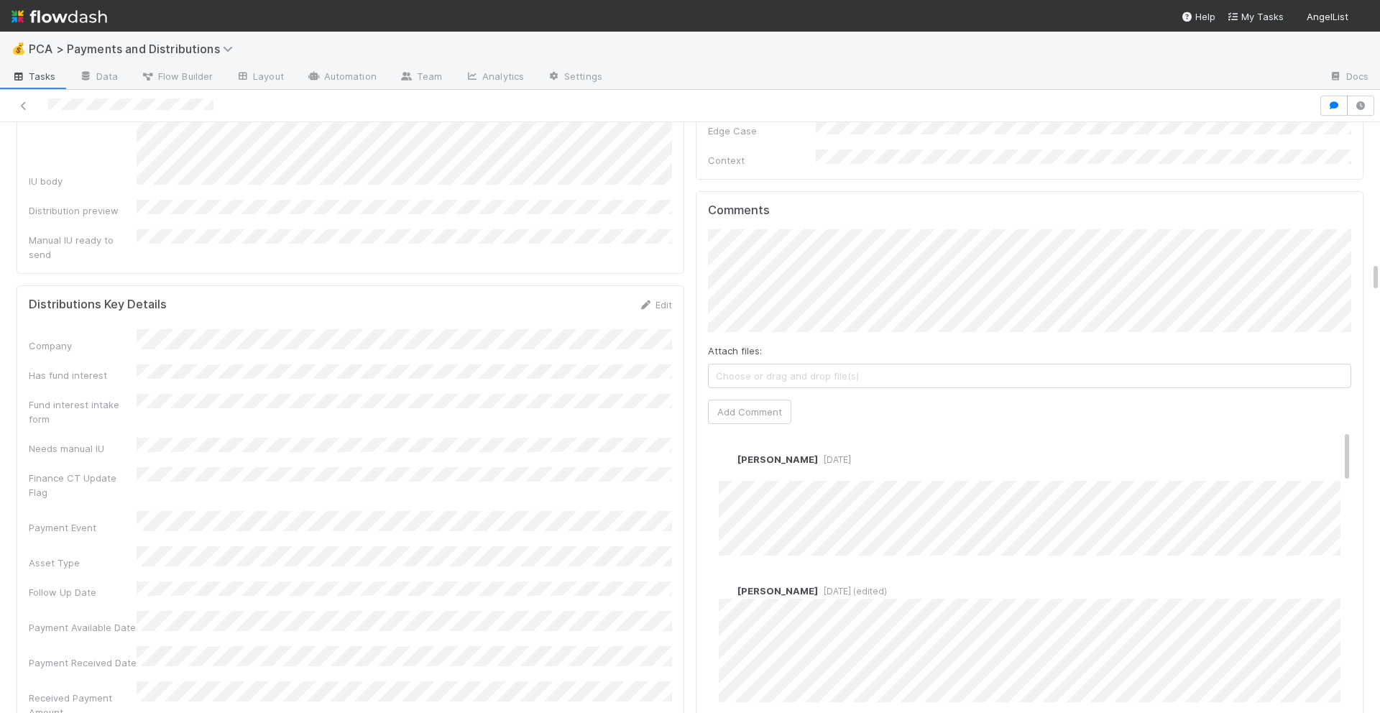
scroll to position [2675, 0]
click at [743, 464] on link "Edit" at bounding box center [738, 470] width 17 height 12
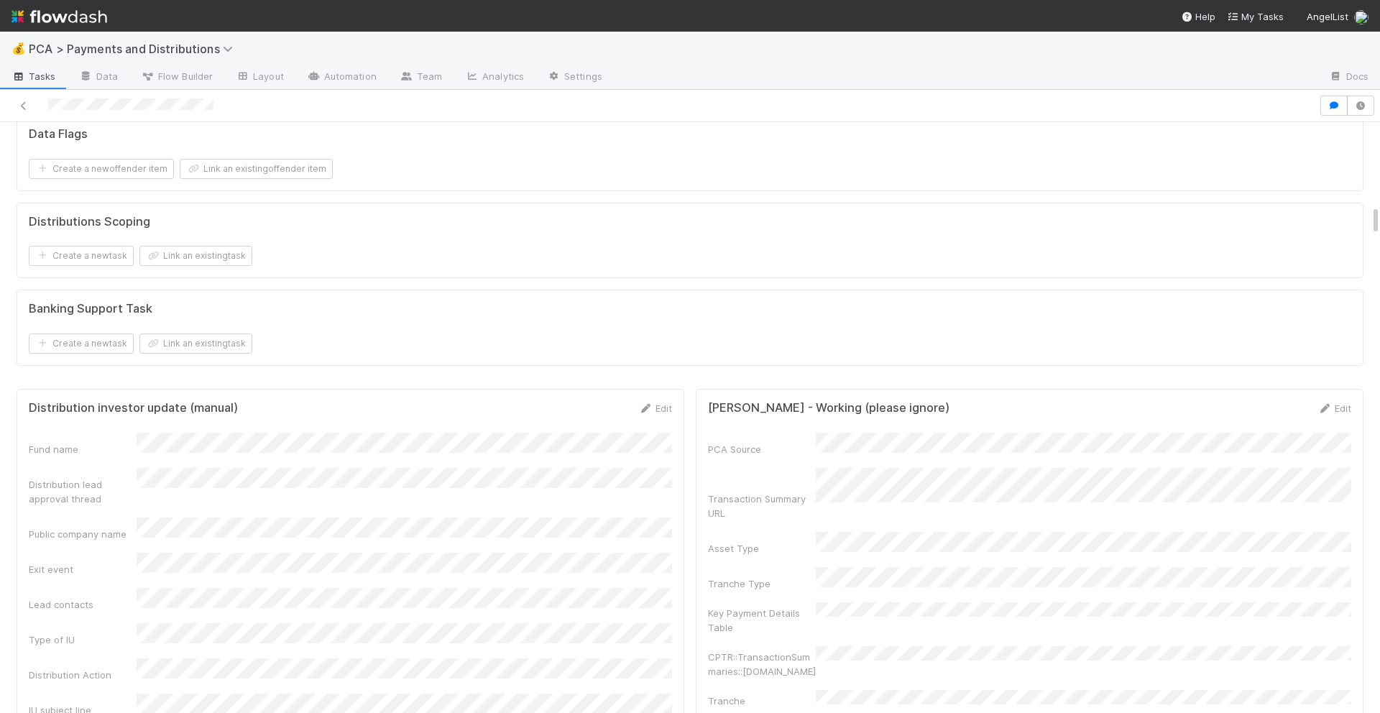
scroll to position [2102, 0]
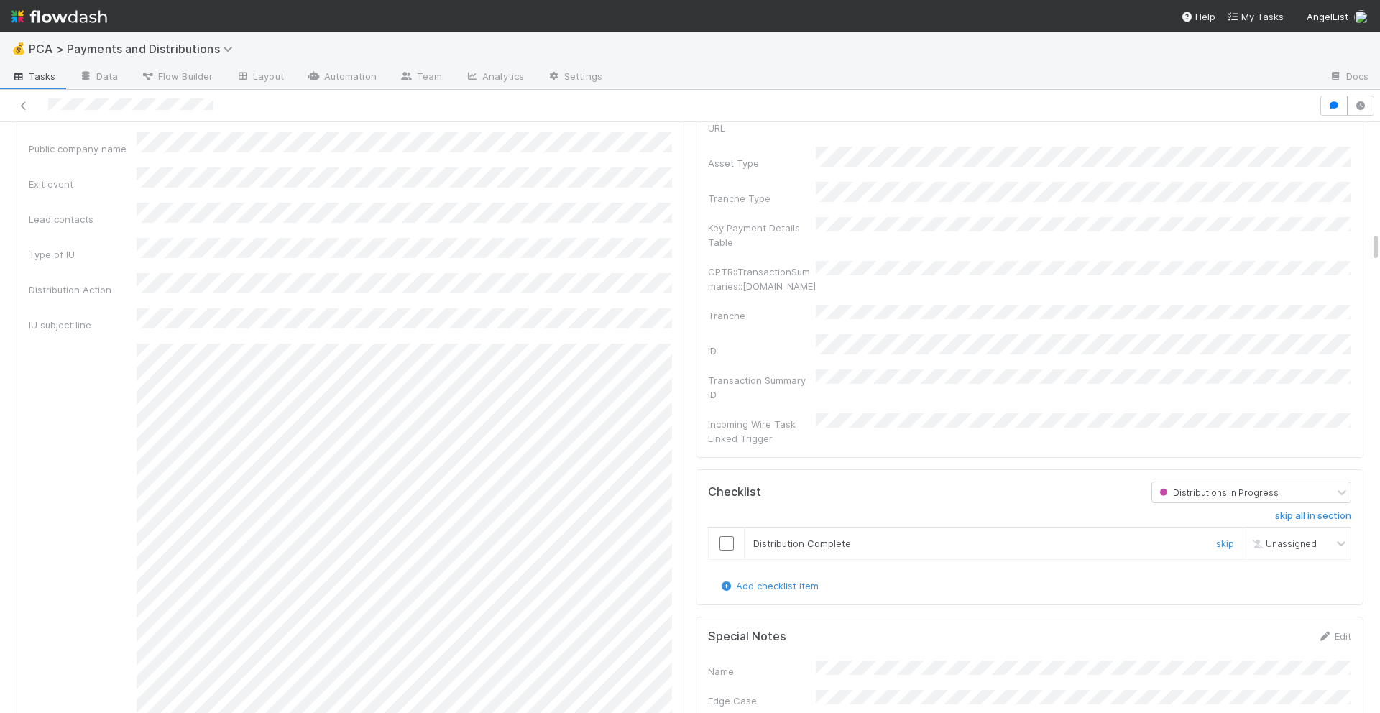
click at [723, 536] on input "checkbox" at bounding box center [727, 543] width 14 height 14
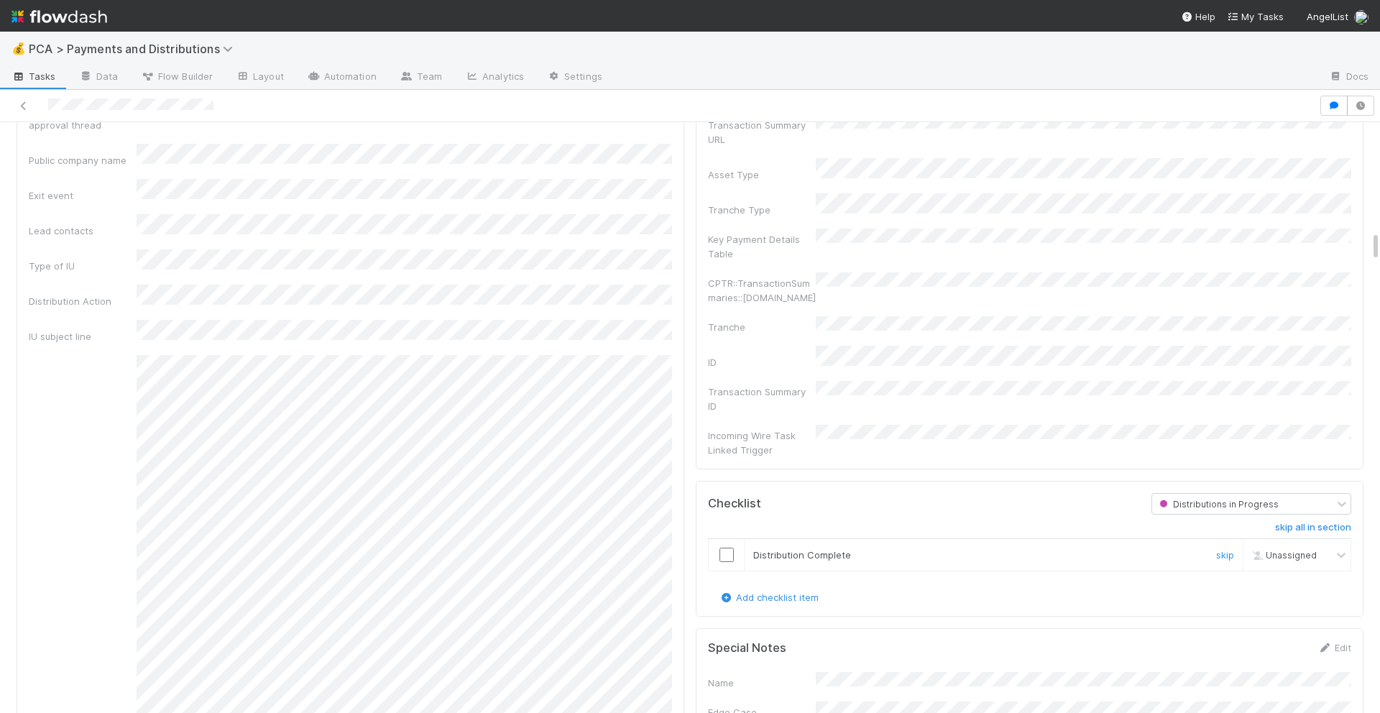
click at [727, 548] on input "checkbox" at bounding box center [727, 555] width 14 height 14
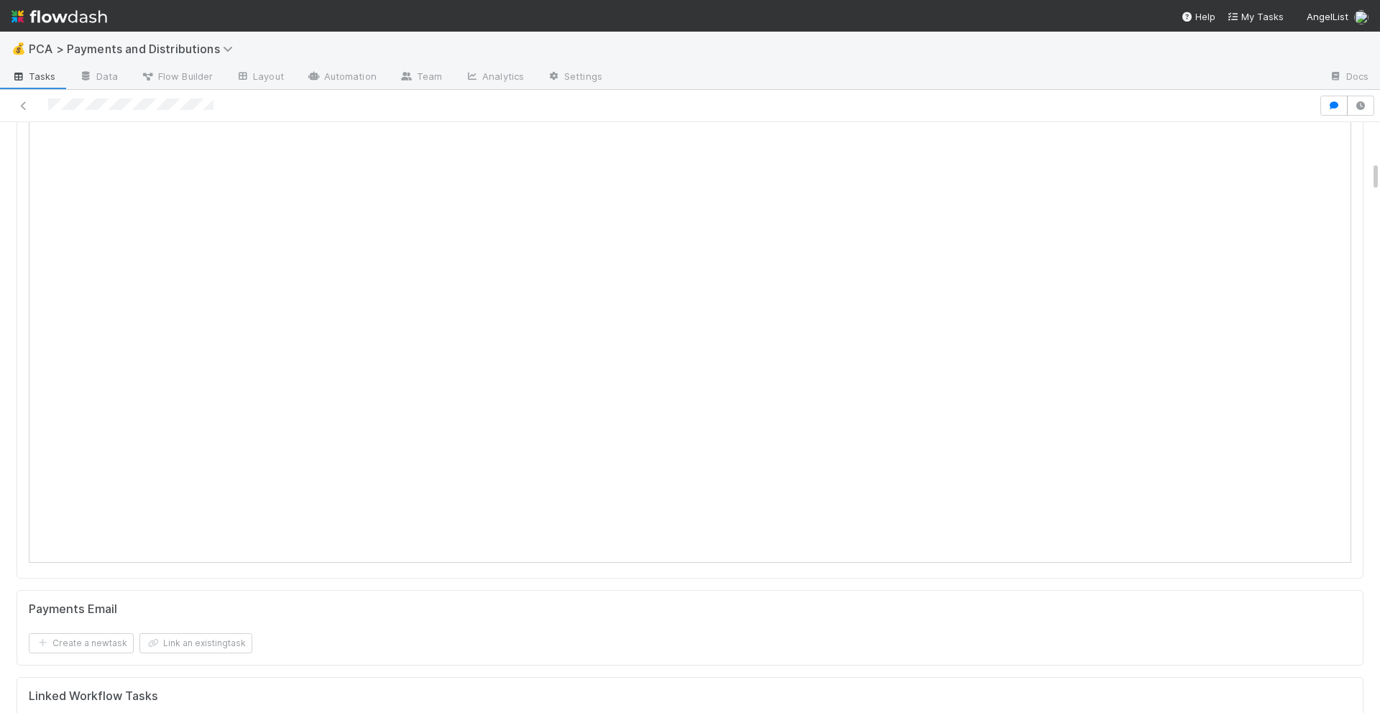
scroll to position [0, 0]
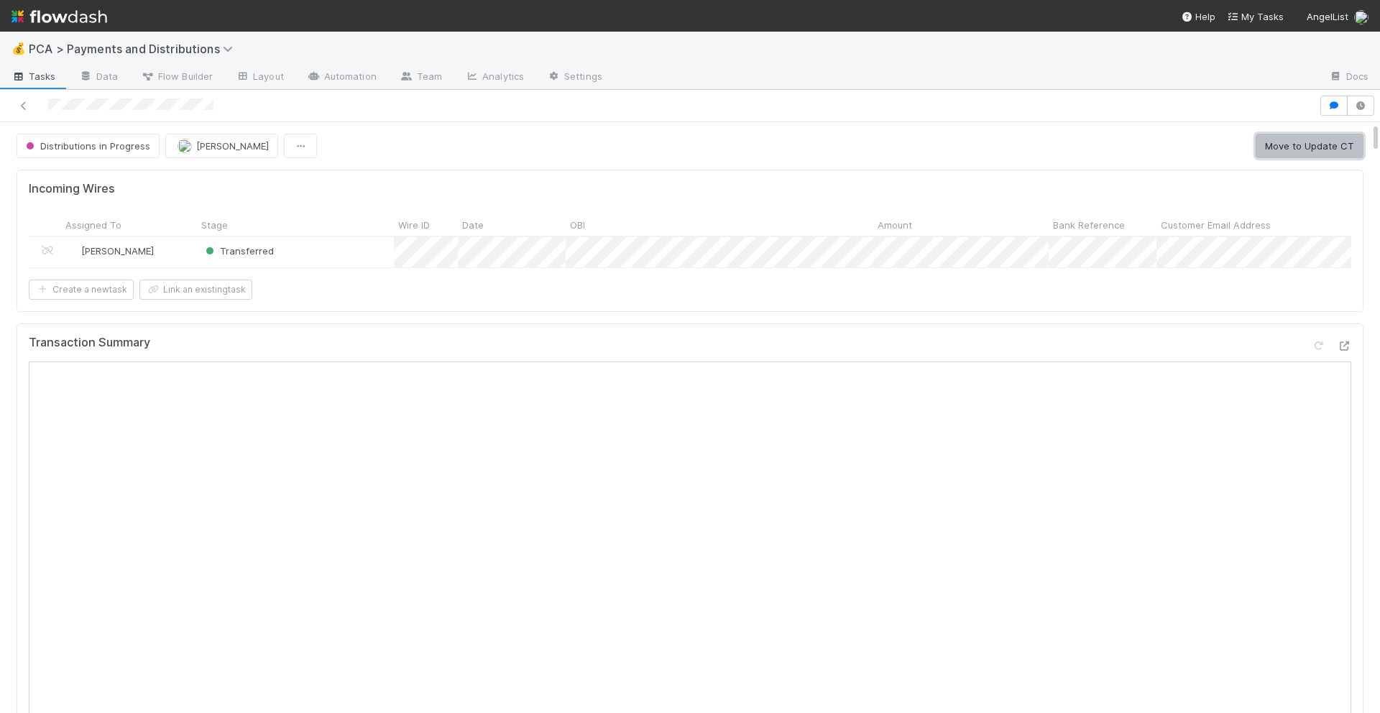
click at [1284, 144] on button "Move to Update CT" at bounding box center [1310, 146] width 108 height 24
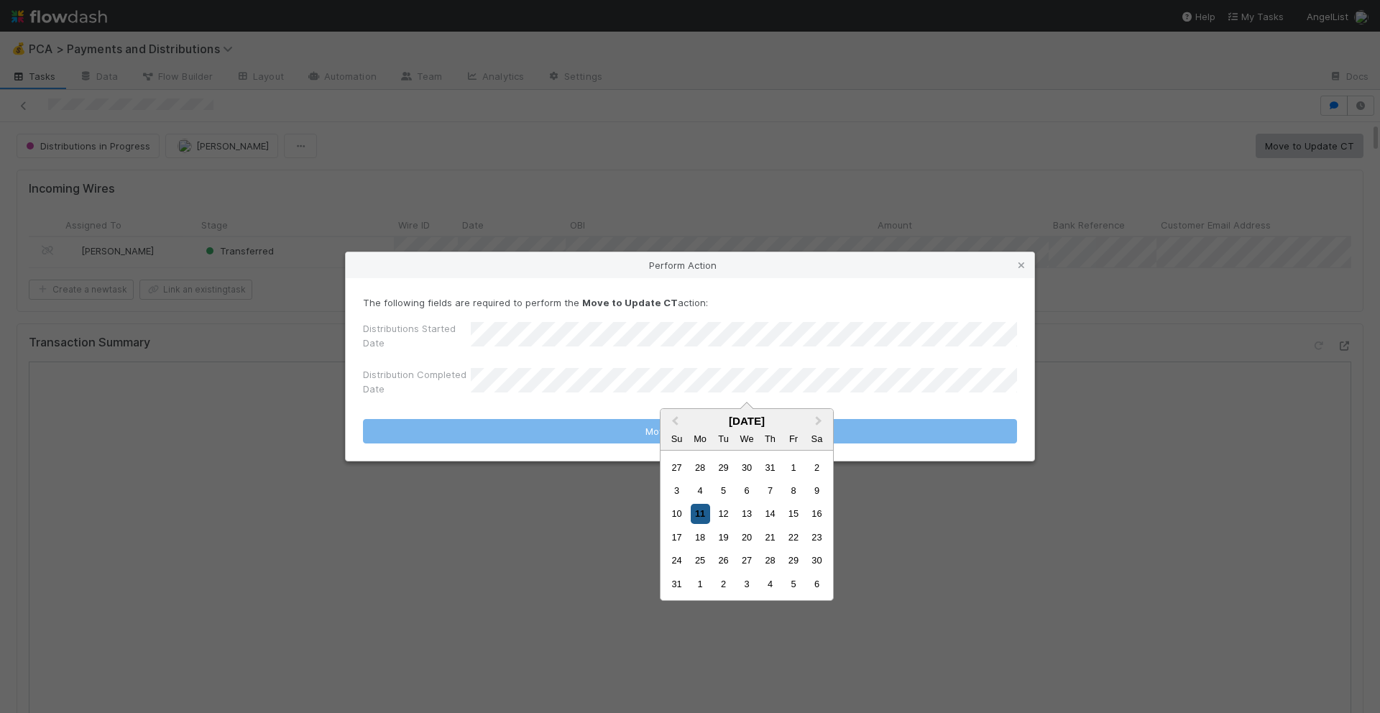
click at [704, 511] on div "11" at bounding box center [700, 513] width 19 height 19
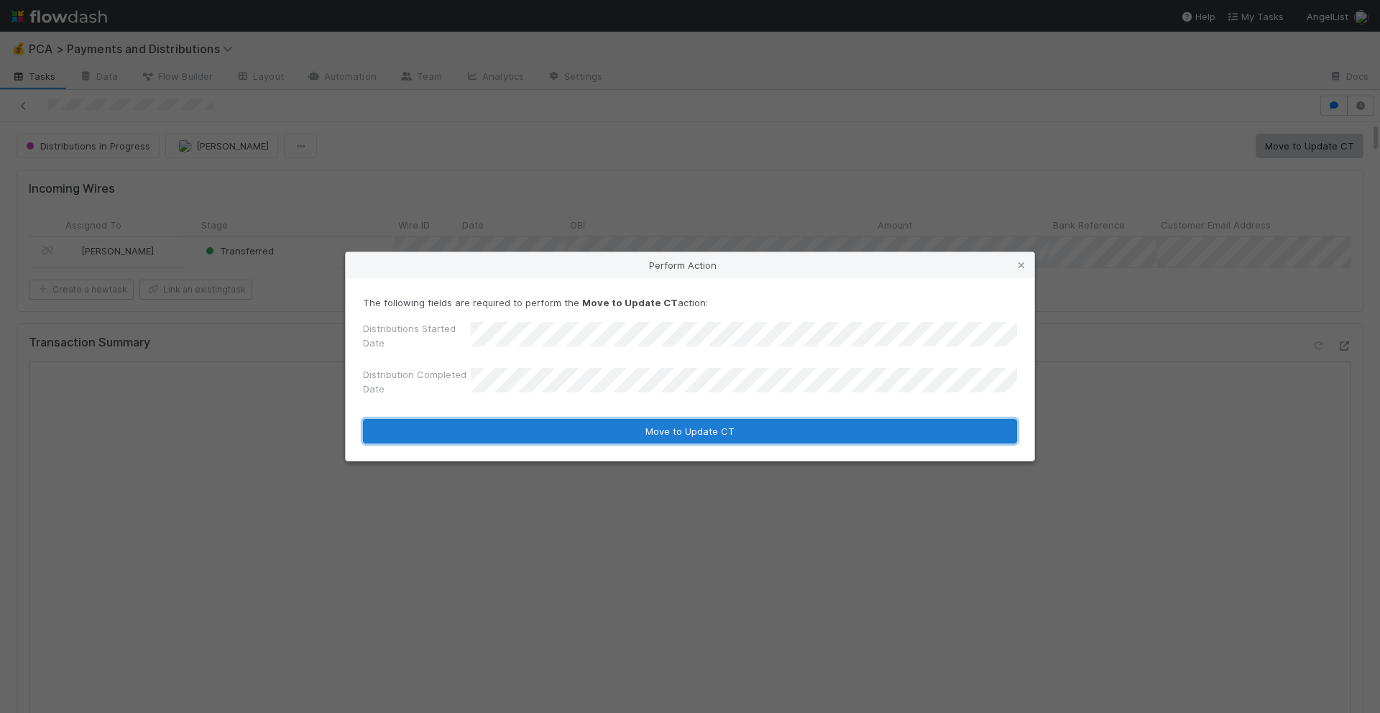
click at [709, 431] on button "Move to Update CT" at bounding box center [690, 431] width 654 height 24
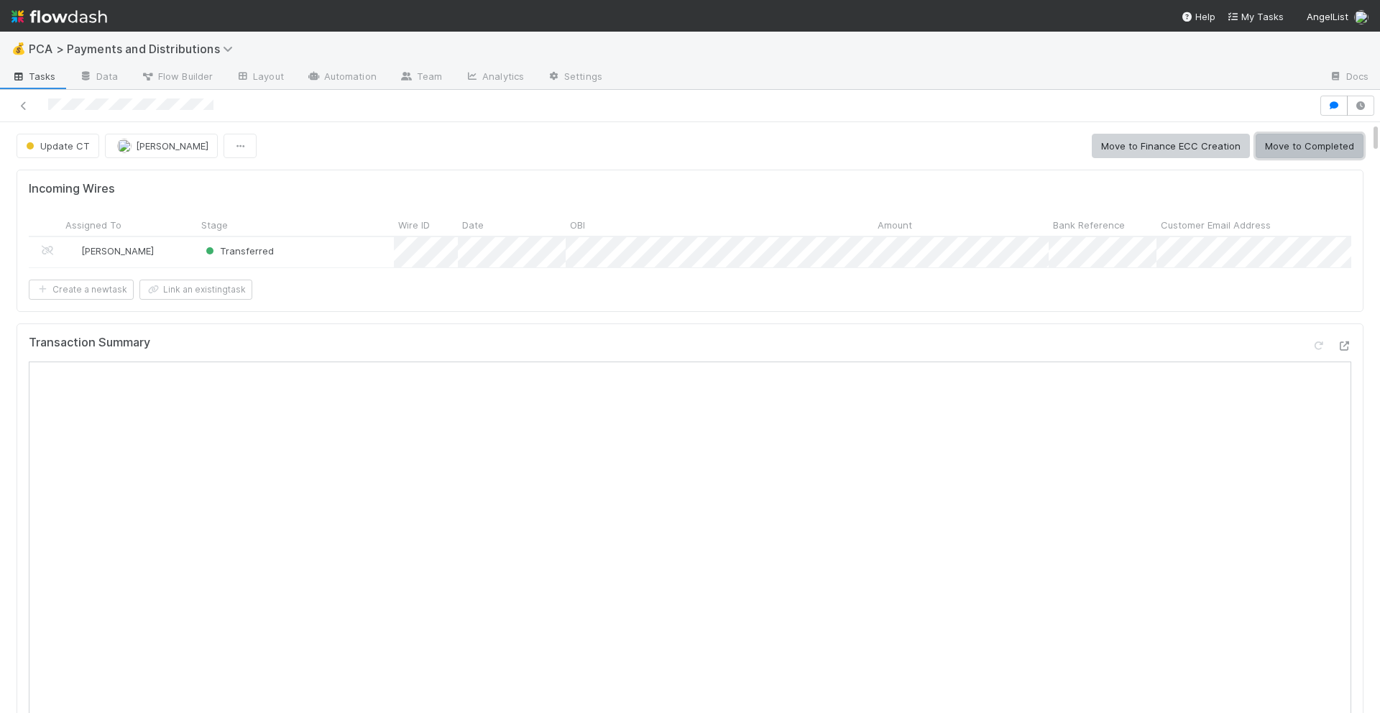
click at [1298, 151] on button "Move to Completed" at bounding box center [1310, 146] width 108 height 24
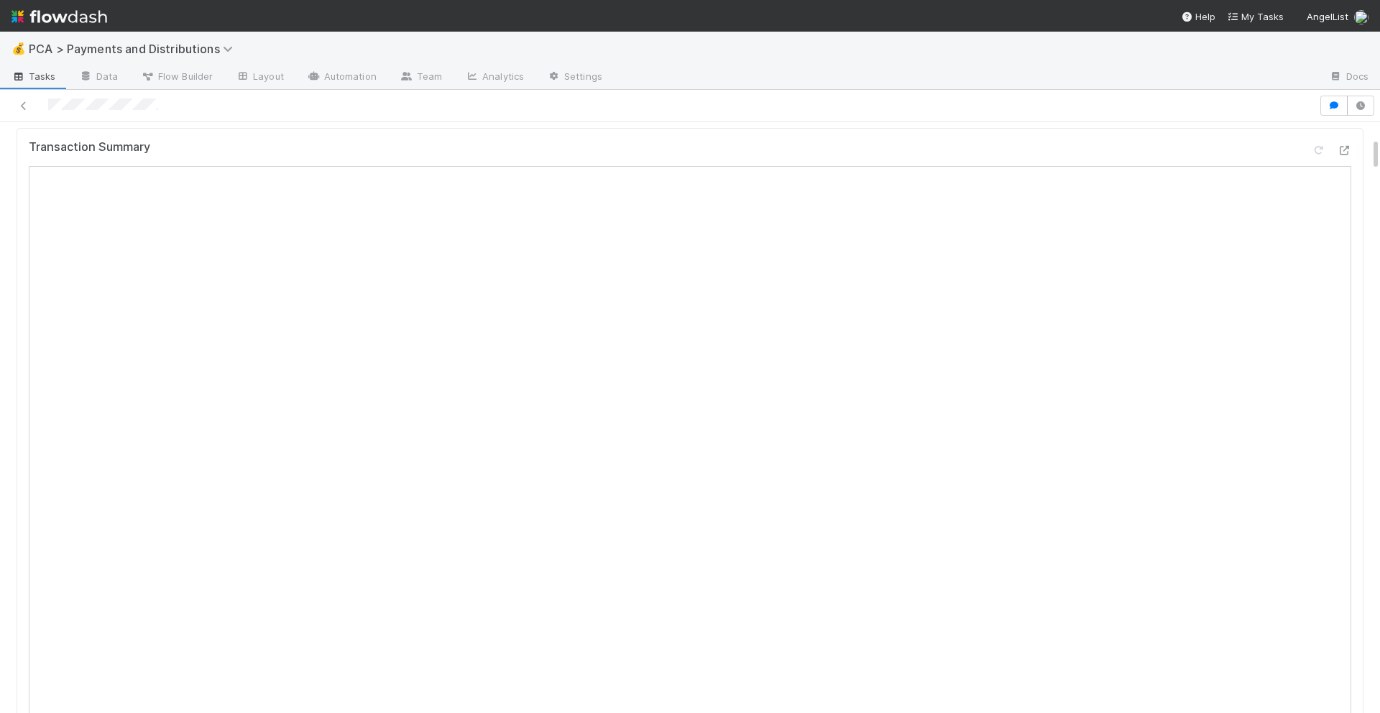
scroll to position [784, 0]
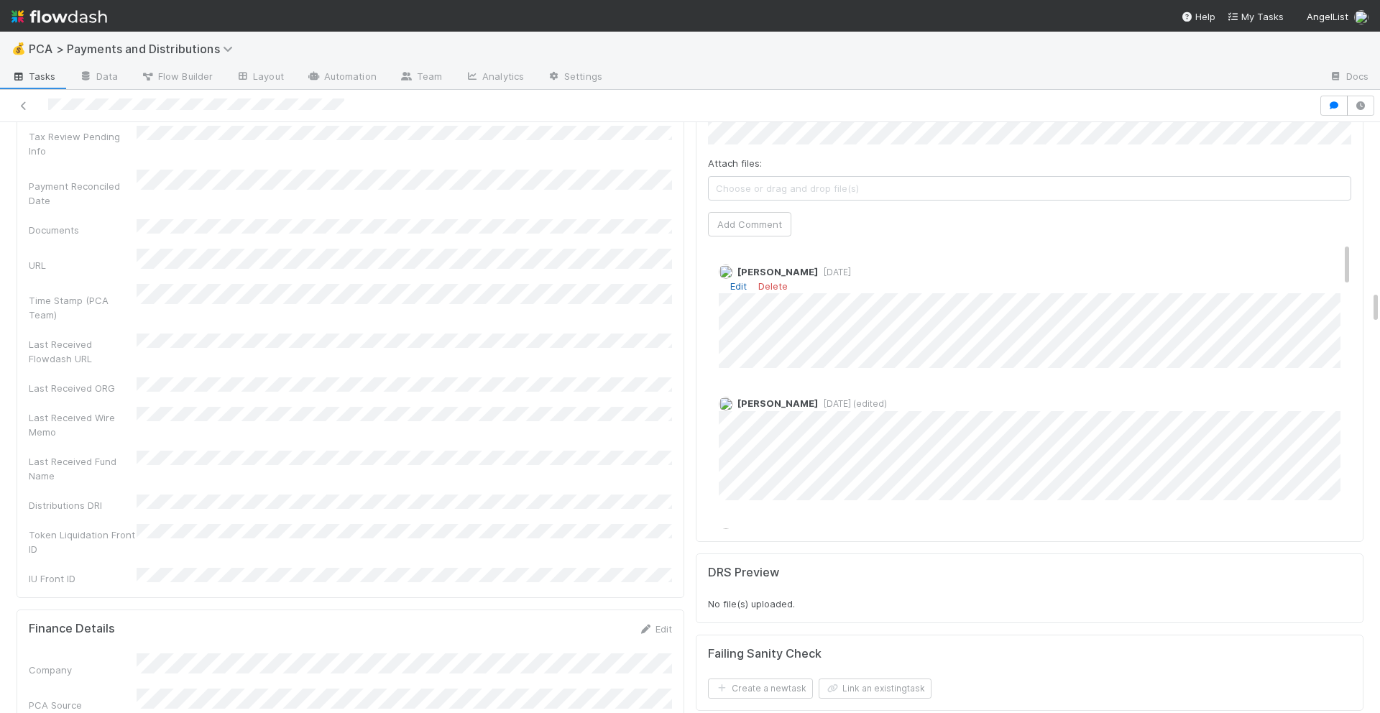
click at [738, 280] on link "Edit" at bounding box center [738, 286] width 17 height 12
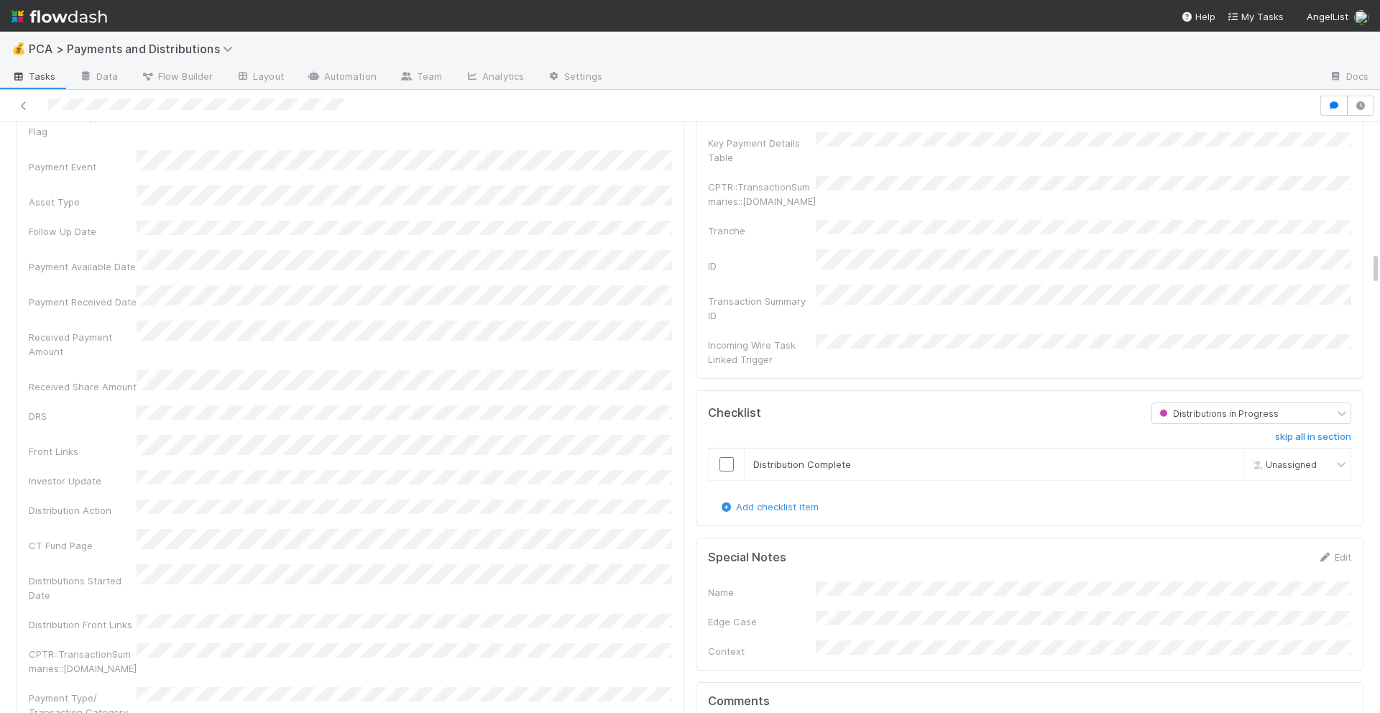
scroll to position [2253, 0]
click at [727, 453] on input "checkbox" at bounding box center [727, 460] width 14 height 14
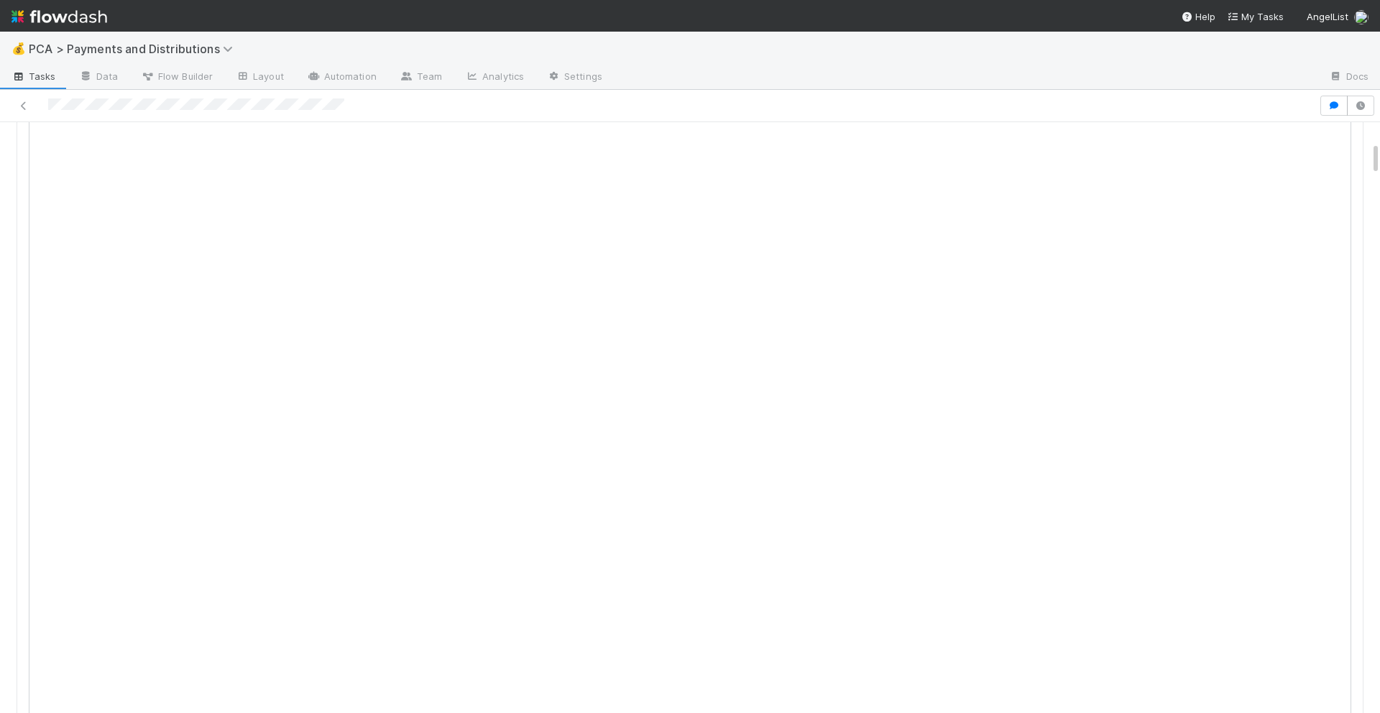
scroll to position [0, 0]
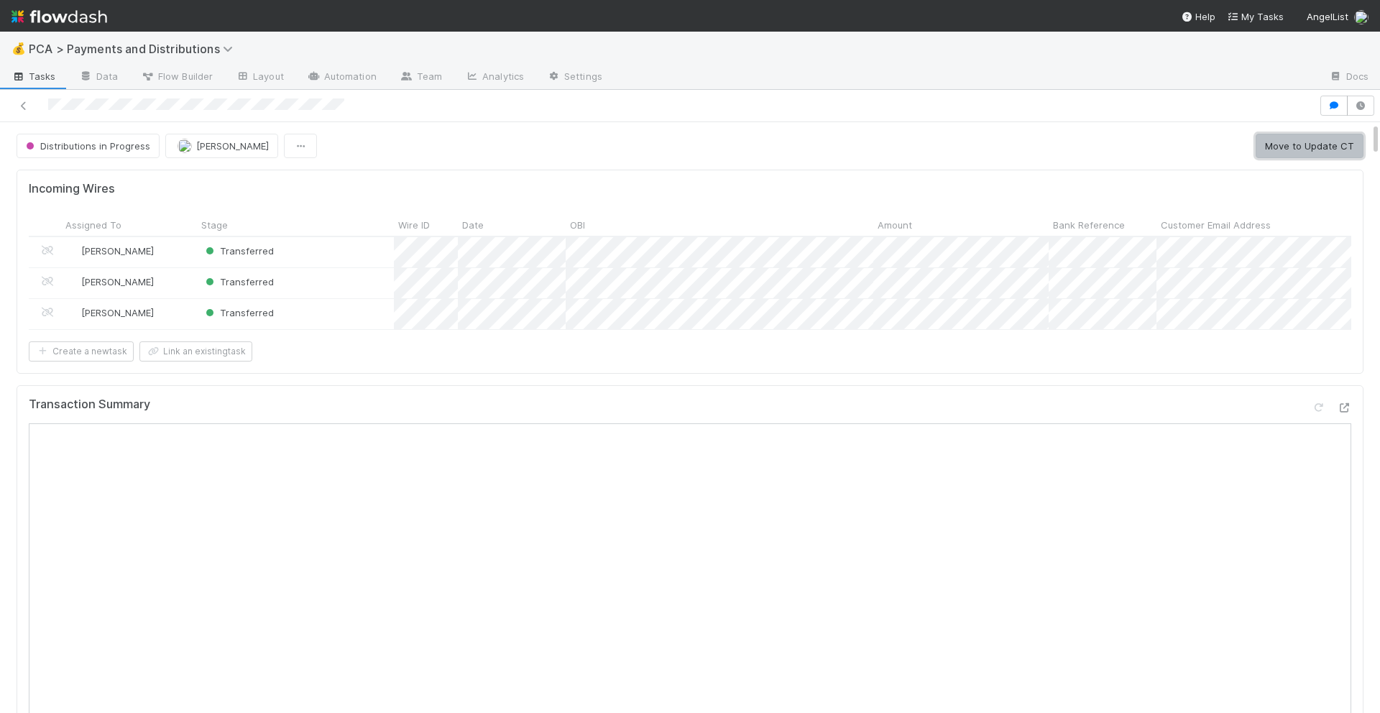
click at [1301, 155] on button "Move to Update CT" at bounding box center [1310, 146] width 108 height 24
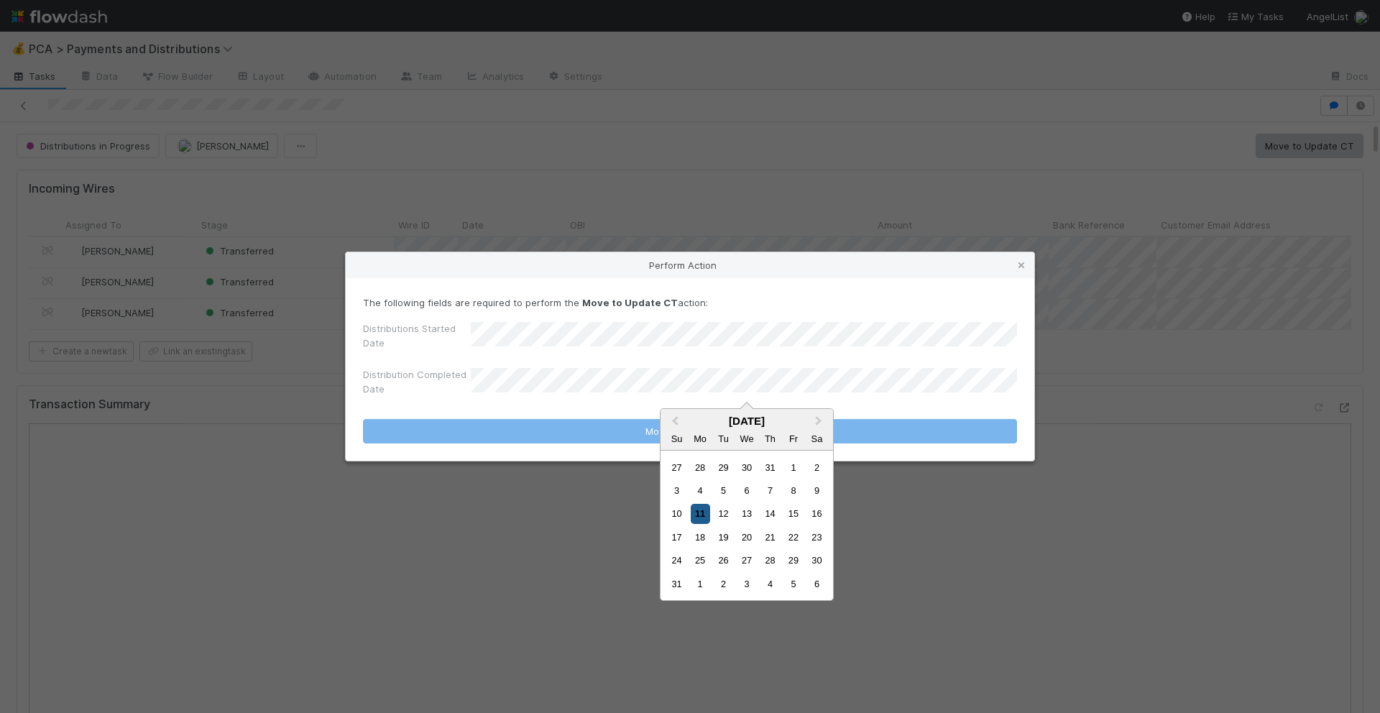
click at [707, 516] on div "11" at bounding box center [700, 513] width 19 height 19
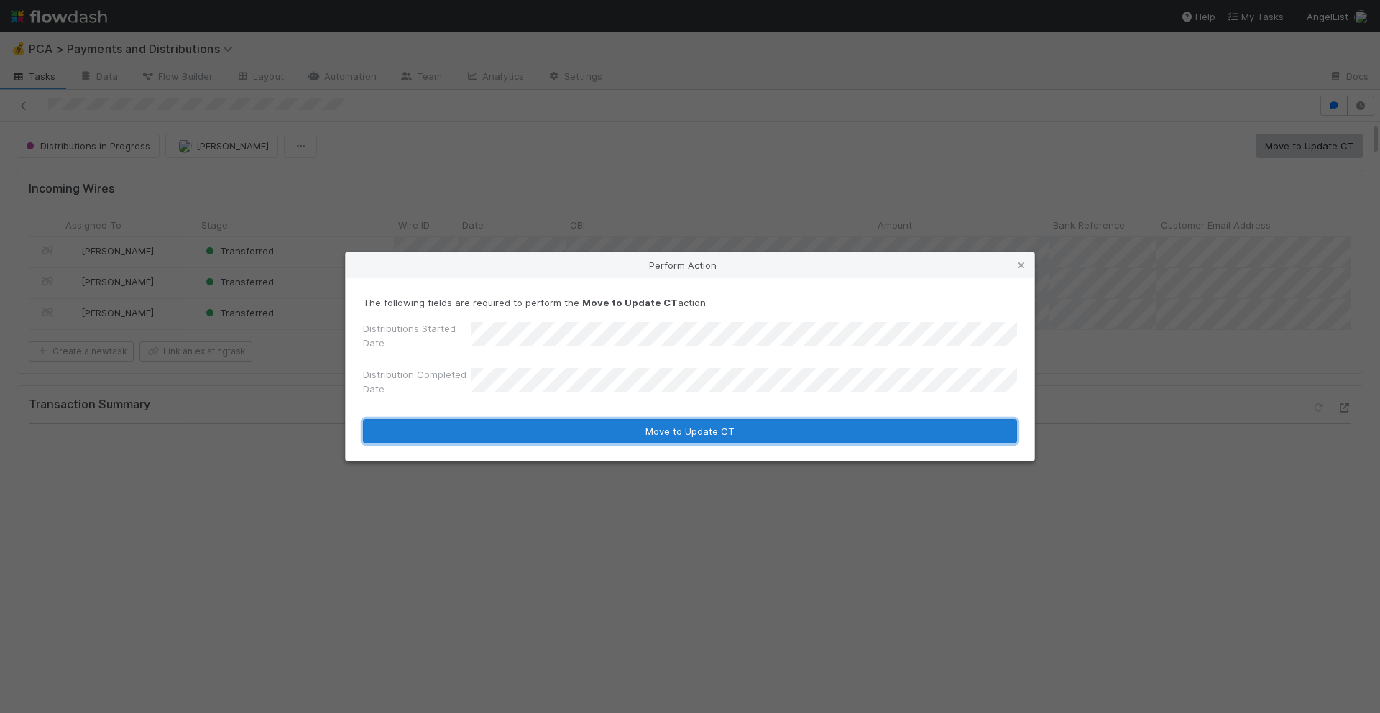
click at [715, 430] on button "Move to Update CT" at bounding box center [690, 431] width 654 height 24
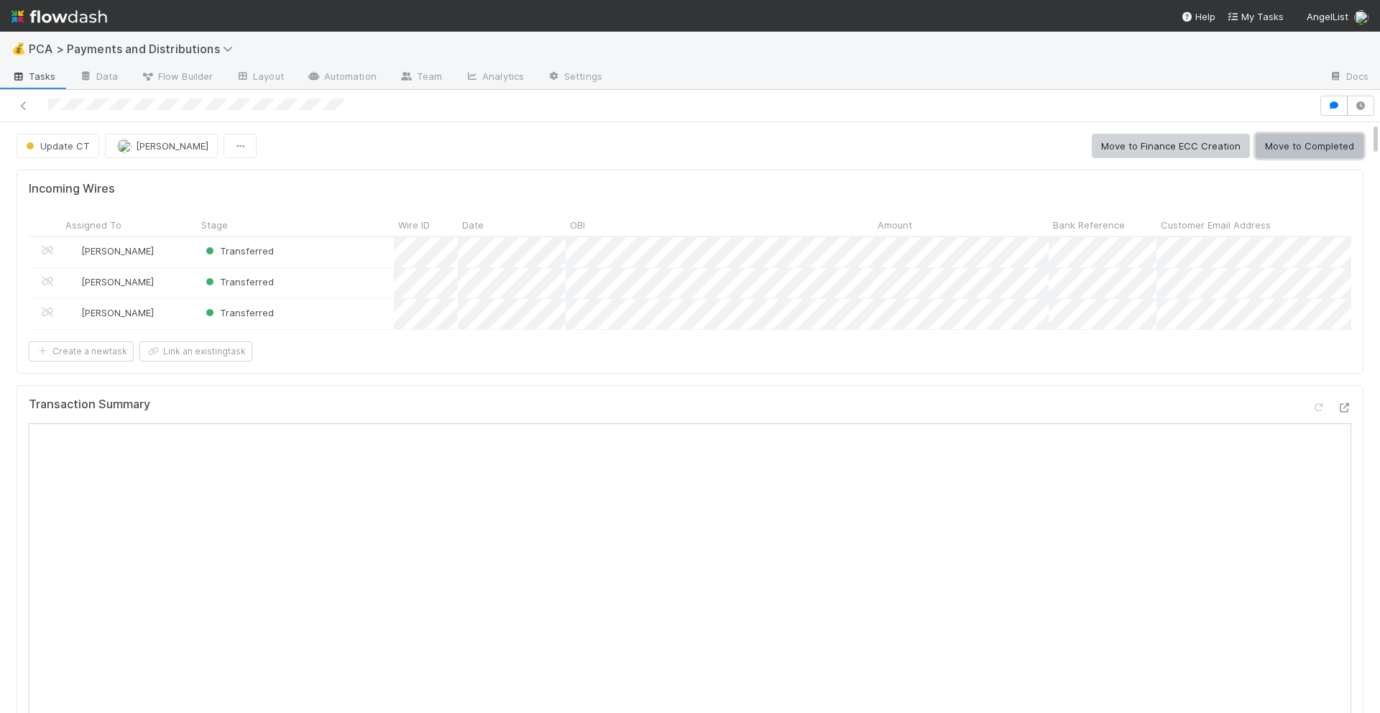
click at [1296, 150] on button "Move to Completed" at bounding box center [1310, 146] width 108 height 24
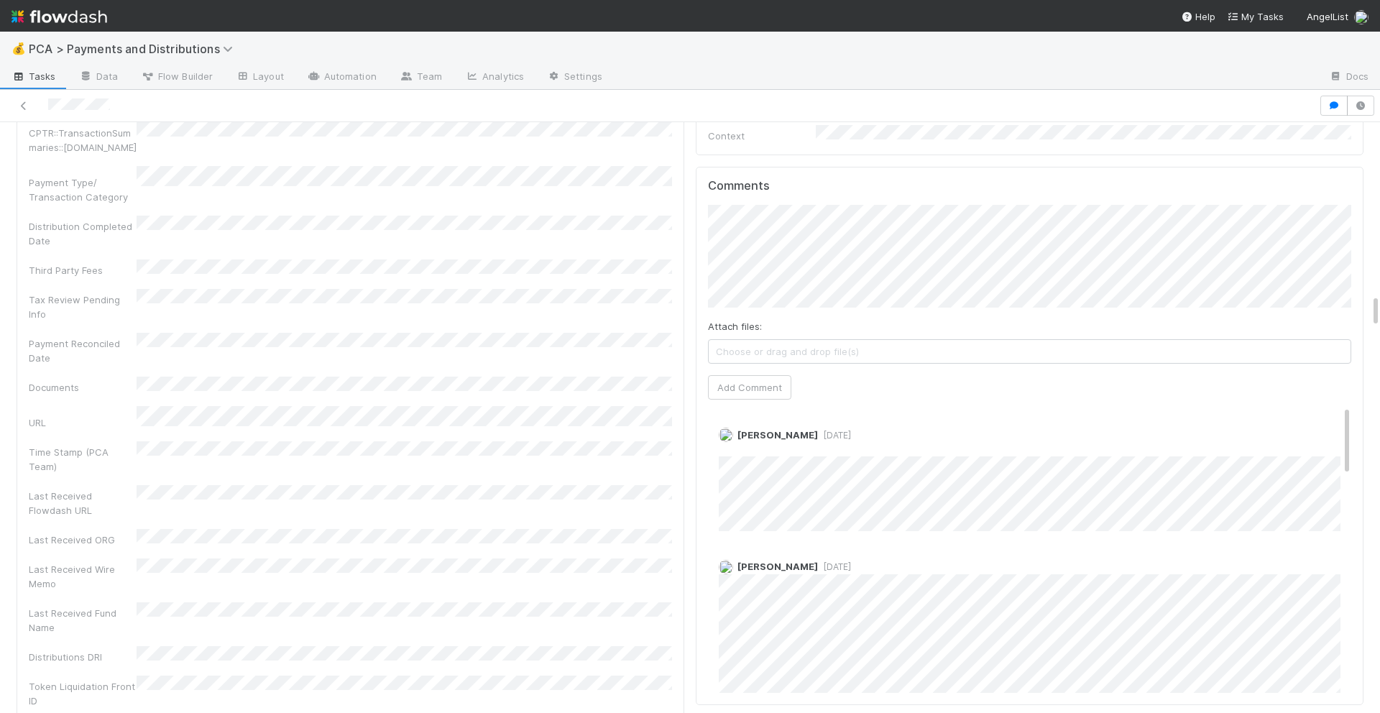
scroll to position [3028, 0]
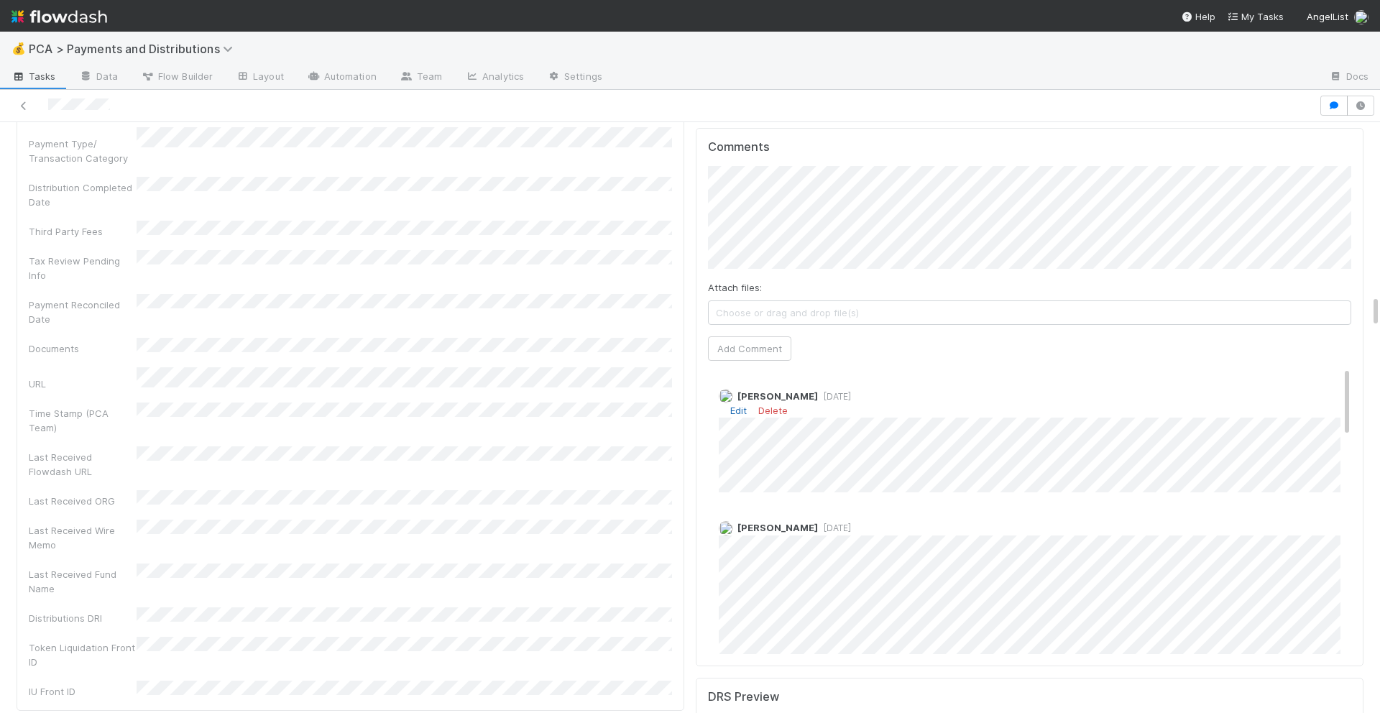
click at [736, 405] on link "Edit" at bounding box center [738, 411] width 17 height 12
